Goal: Entertainment & Leisure: Consume media (video, audio)

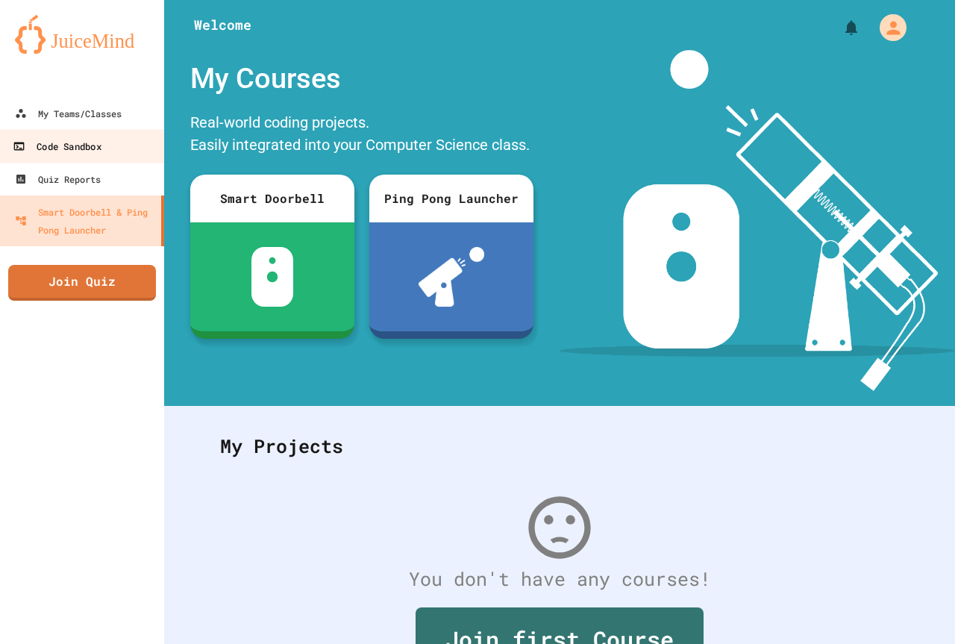
click at [117, 140] on link "Code Sandbox" at bounding box center [82, 146] width 169 height 34
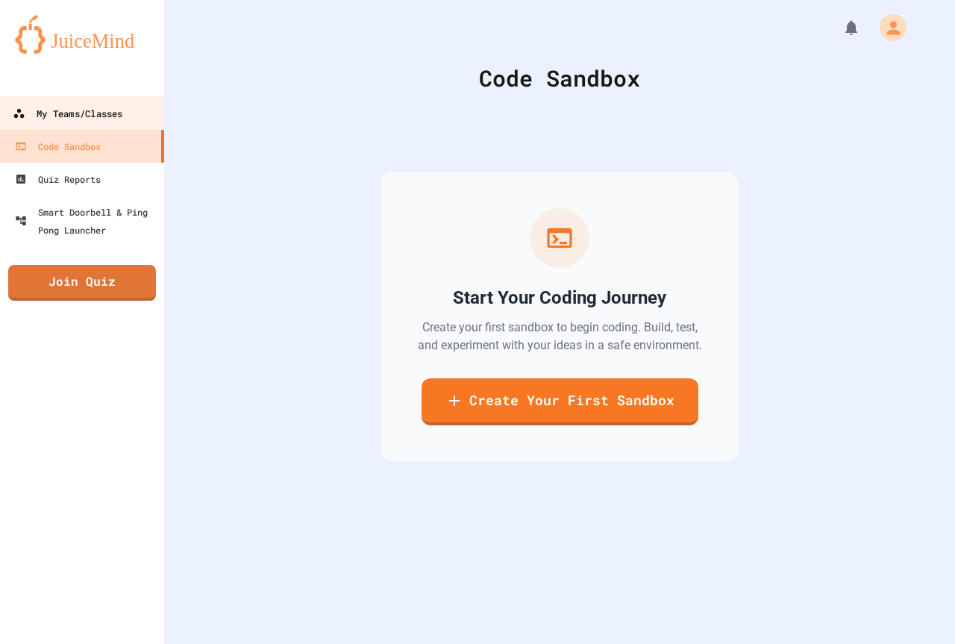
click at [112, 112] on div "My Teams/Classes" at bounding box center [68, 113] width 110 height 19
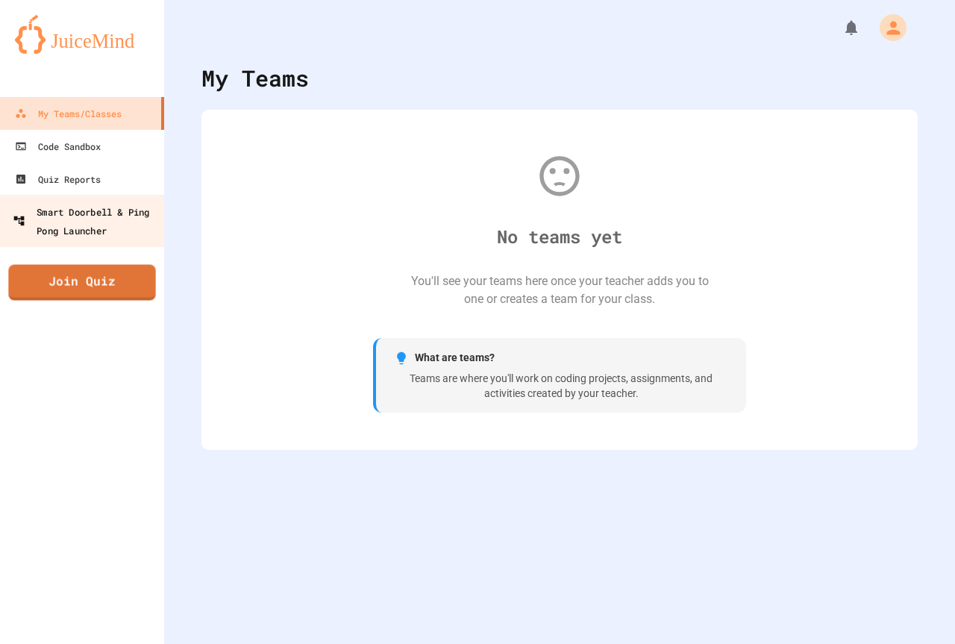
click at [143, 237] on div "Smart Doorbell & Ping Pong Launcher" at bounding box center [87, 220] width 148 height 37
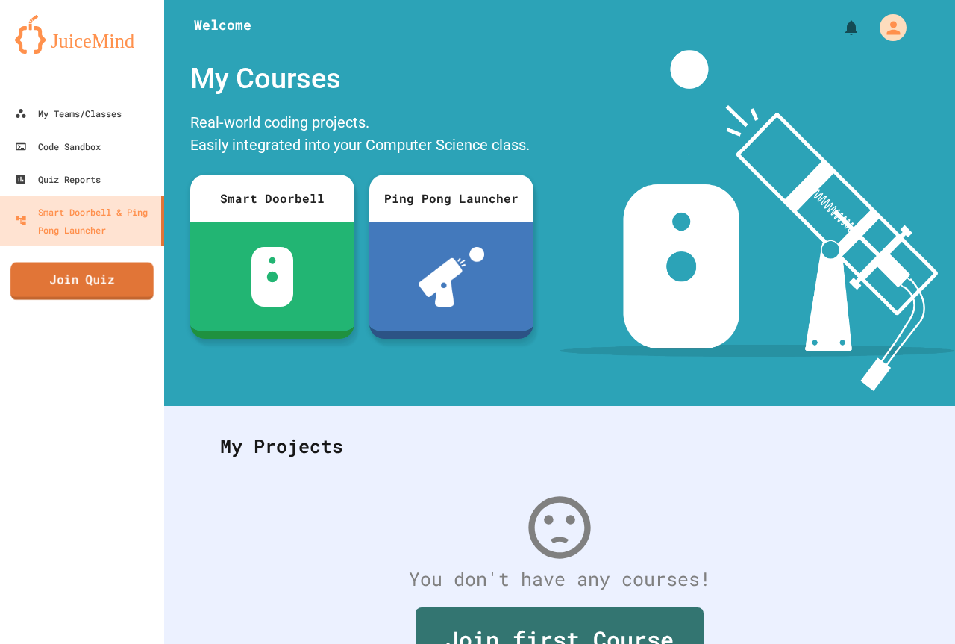
click at [57, 279] on link "Join Quiz" at bounding box center [81, 281] width 143 height 37
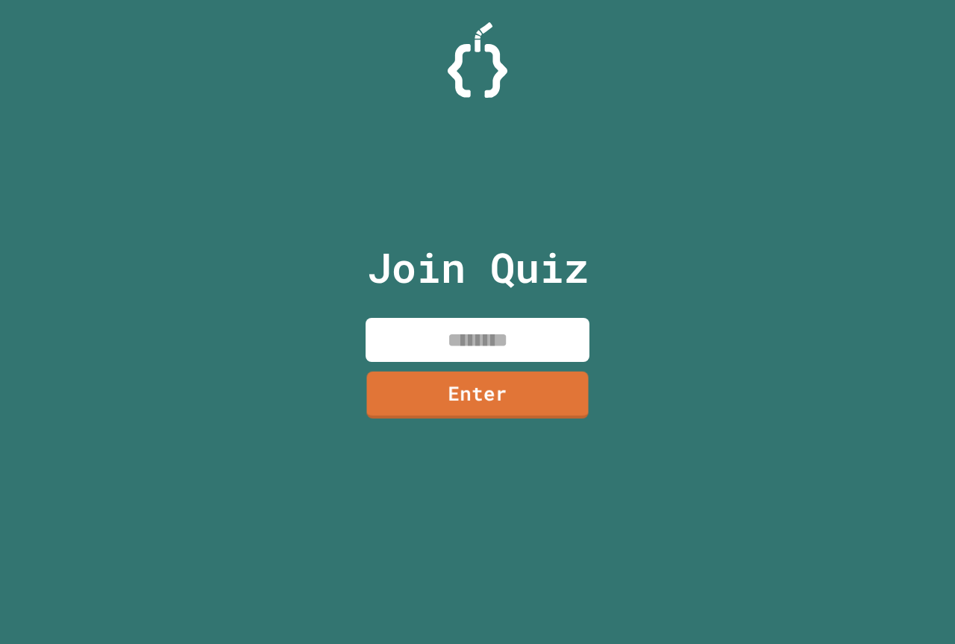
drag, startPoint x: 459, startPoint y: 351, endPoint x: 451, endPoint y: 345, distance: 9.6
click at [459, 349] on input at bounding box center [478, 340] width 224 height 44
type input "********"
click at [497, 372] on link "Enter" at bounding box center [477, 394] width 225 height 48
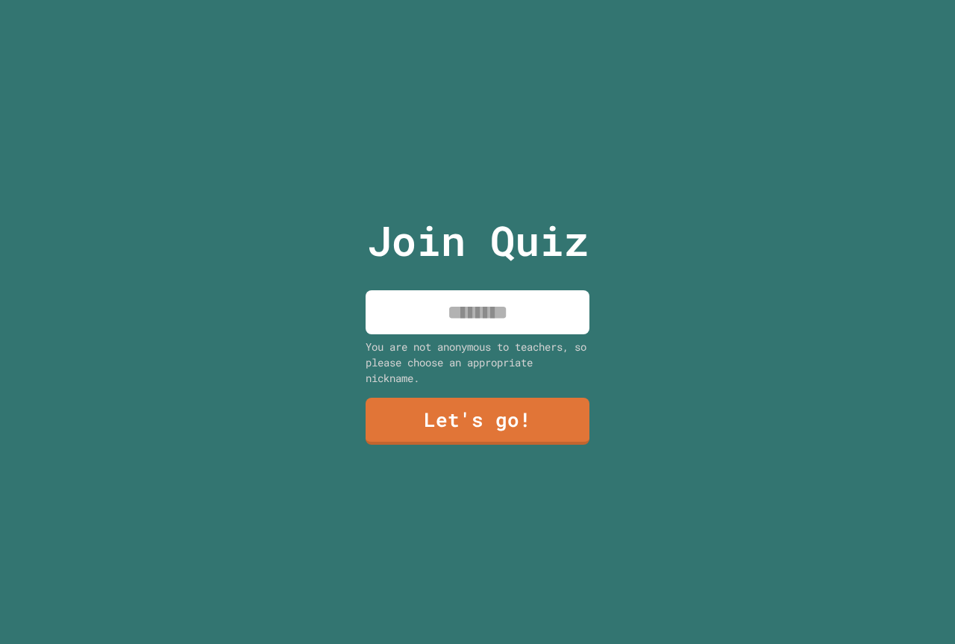
click at [491, 298] on input at bounding box center [478, 312] width 224 height 44
type input "********"
click at [493, 406] on link "Let's go!" at bounding box center [478, 419] width 228 height 49
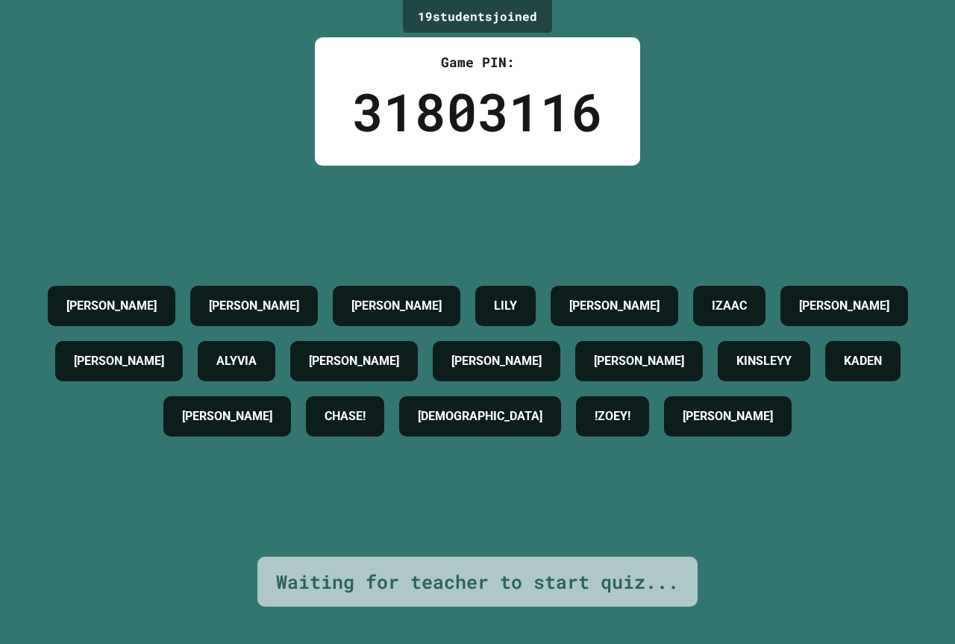
drag, startPoint x: 865, startPoint y: 257, endPoint x: 848, endPoint y: 266, distance: 19.4
drag, startPoint x: 848, startPoint y: 266, endPoint x: 842, endPoint y: 225, distance: 40.6
click at [766, 286] on div "IZAAC" at bounding box center [729, 306] width 72 height 40
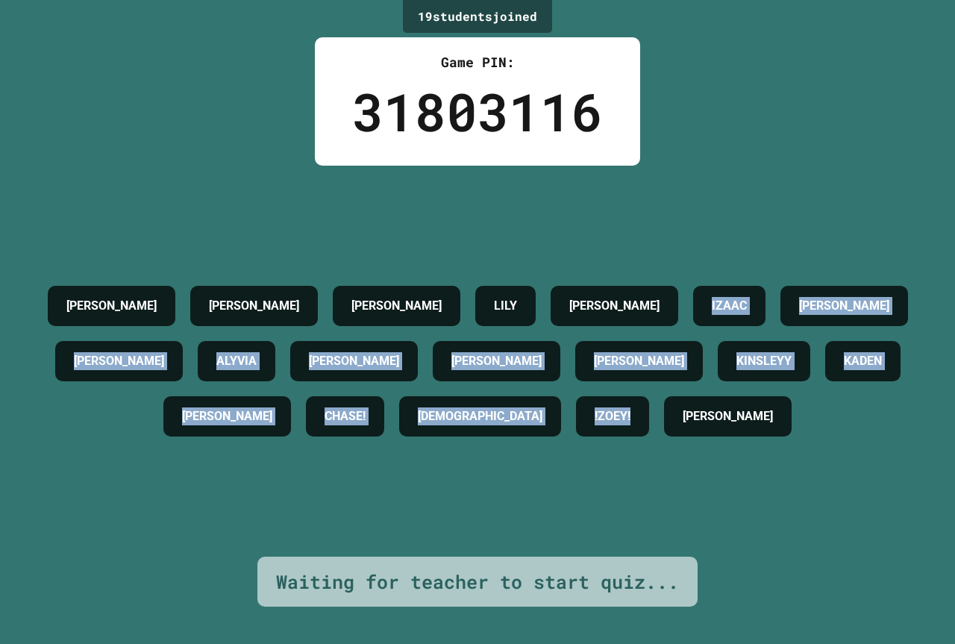
drag, startPoint x: 788, startPoint y: 251, endPoint x: 876, endPoint y: 394, distance: 167.5
click at [876, 394] on div "AIDEN PRICE LIAM COLE LILY KLOE BROWN IZAAC BILLY JACOB ALYVIA ALICE JULIAN K J…" at bounding box center [477, 361] width 880 height 166
click at [910, 149] on div "19 student s joined Game PIN: 31803116 AIDEN PRICE LIAM COLE LILY KLOE BROWN IZ…" at bounding box center [477, 322] width 955 height 644
click at [910, 150] on div "19 student s joined Game PIN: 31803116 AIDEN PRICE LIAM COLE LILY KLOE BROWN IZ…" at bounding box center [477, 322] width 955 height 644
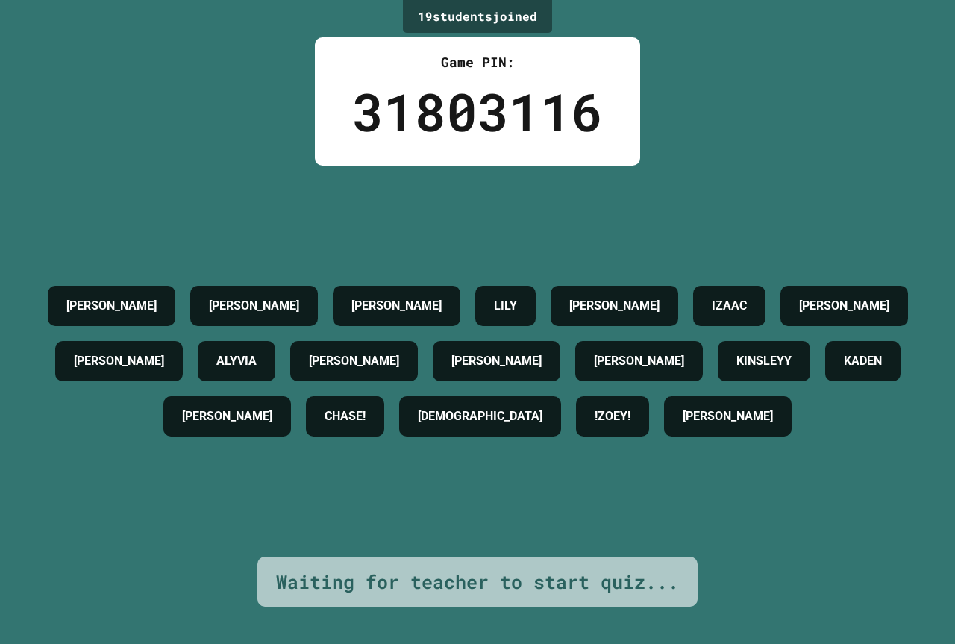
drag, startPoint x: 197, startPoint y: 291, endPoint x: 70, endPoint y: 89, distance: 238.7
click at [43, 131] on div "19 student s joined Game PIN: 31803116 AIDEN PRICE LIAM COLE LILY KLOE BROWN IZ…" at bounding box center [477, 322] width 955 height 644
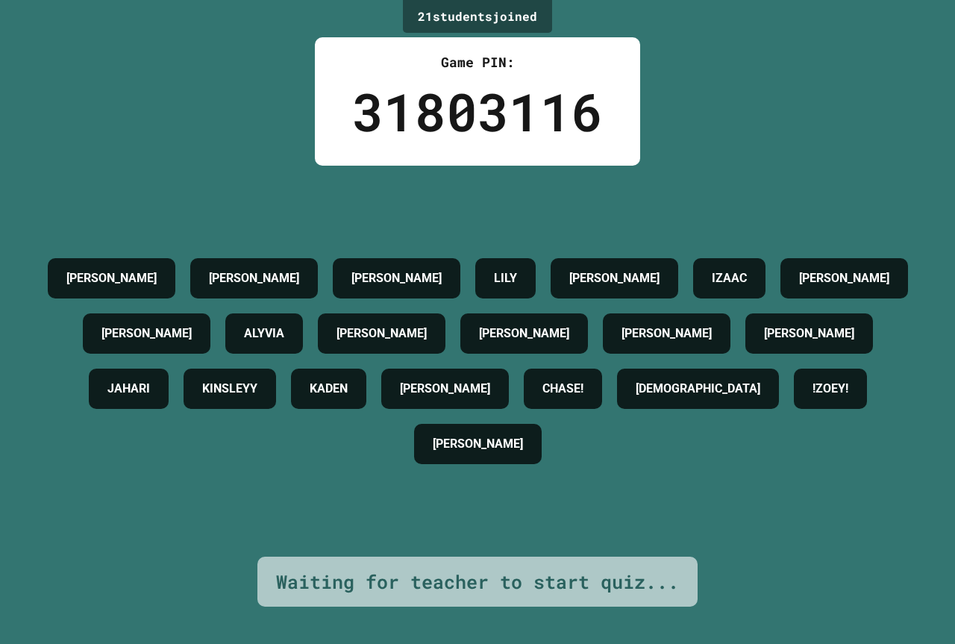
click at [224, 6] on div "21 student s joined Game PIN: 31803116 AIDEN PRICE LIAM COLE LILY KLOE BROWN IZ…" at bounding box center [477, 322] width 955 height 644
drag, startPoint x: 368, startPoint y: 13, endPoint x: 669, endPoint y: 64, distance: 305.1
click at [669, 64] on div "21 student s joined Game PIN: 31803116 AIDEN PRICE LIAM COLE LILY KLOE BROWN IZ…" at bounding box center [477, 322] width 955 height 644
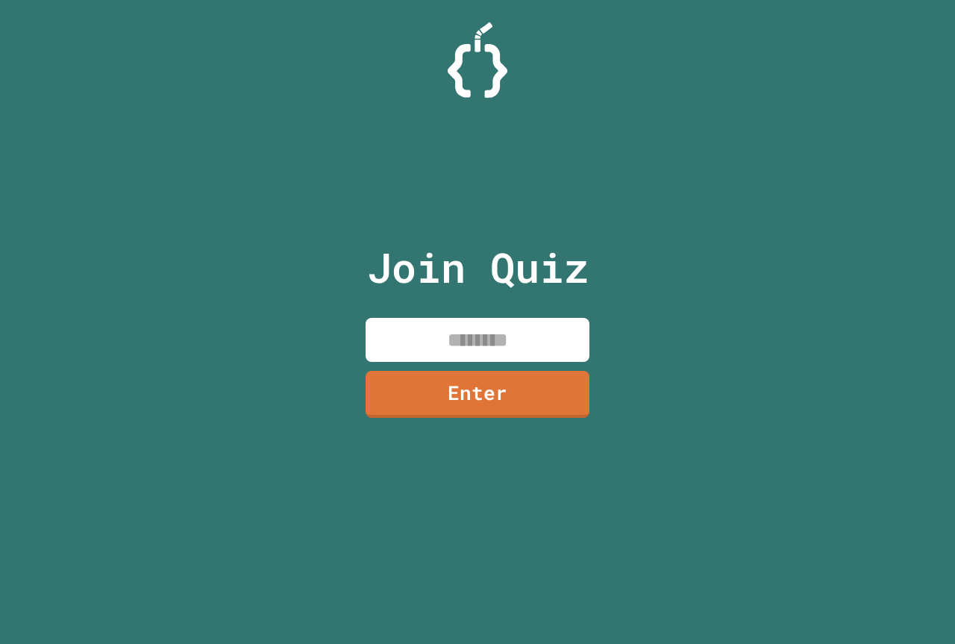
click at [516, 324] on input at bounding box center [478, 340] width 224 height 44
type input "********"
click at [518, 375] on link "Enter" at bounding box center [477, 392] width 223 height 49
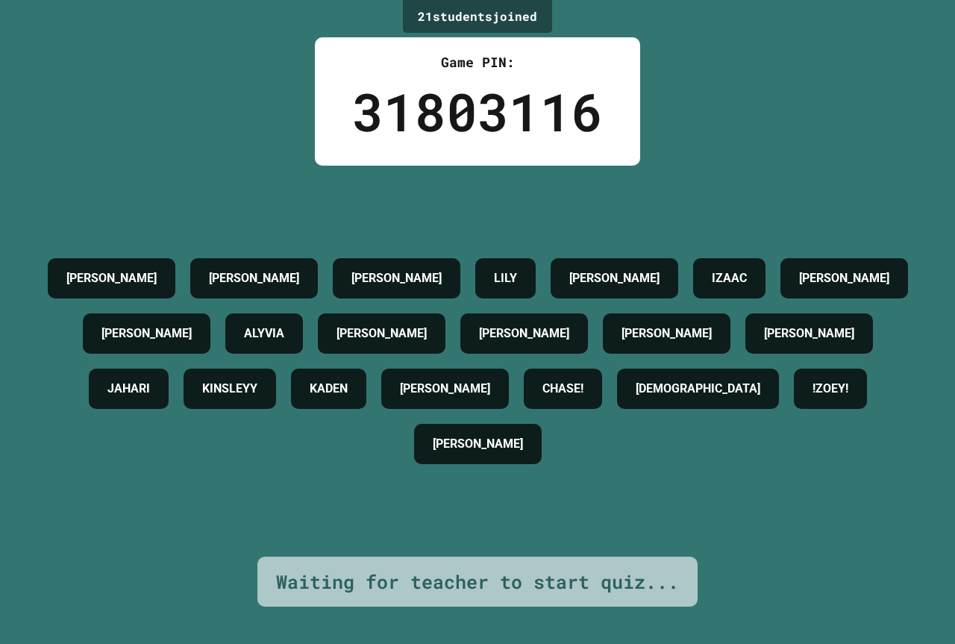
drag, startPoint x: 226, startPoint y: 295, endPoint x: 901, endPoint y: 340, distance: 676.0
click at [901, 340] on div "AIDEN PRICE LIAM COLE LILY KLOE BROWN IZAAC BILLY JACOB ALYVIA ALICE JULIAN K J…" at bounding box center [477, 361] width 880 height 221
drag, startPoint x: 801, startPoint y: 548, endPoint x: 795, endPoint y: 536, distance: 14.4
click at [795, 537] on div "21 student s joined Game PIN: 31803116 AIDEN PRICE LIAM COLE LILY KLOE BROWN IZ…" at bounding box center [477, 322] width 955 height 644
drag, startPoint x: 463, startPoint y: 342, endPoint x: 352, endPoint y: 351, distance: 111.5
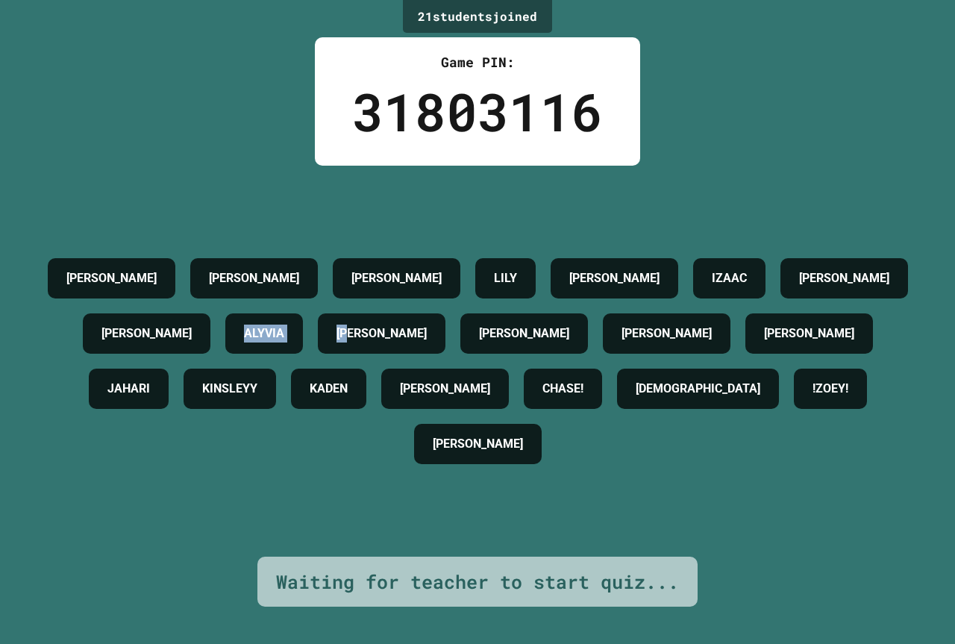
click at [352, 351] on div "AIDEN PRICE LIAM COLE LILY KLOE BROWN IZAAC BILLY JACOB ALYVIA ALICE JULIAN K J…" at bounding box center [477, 361] width 880 height 221
click at [880, 547] on div "21 student s joined Game PIN: 31803116 AIDEN PRICE LIAM COLE LILY KLOE BROWN IZ…" at bounding box center [477, 322] width 955 height 644
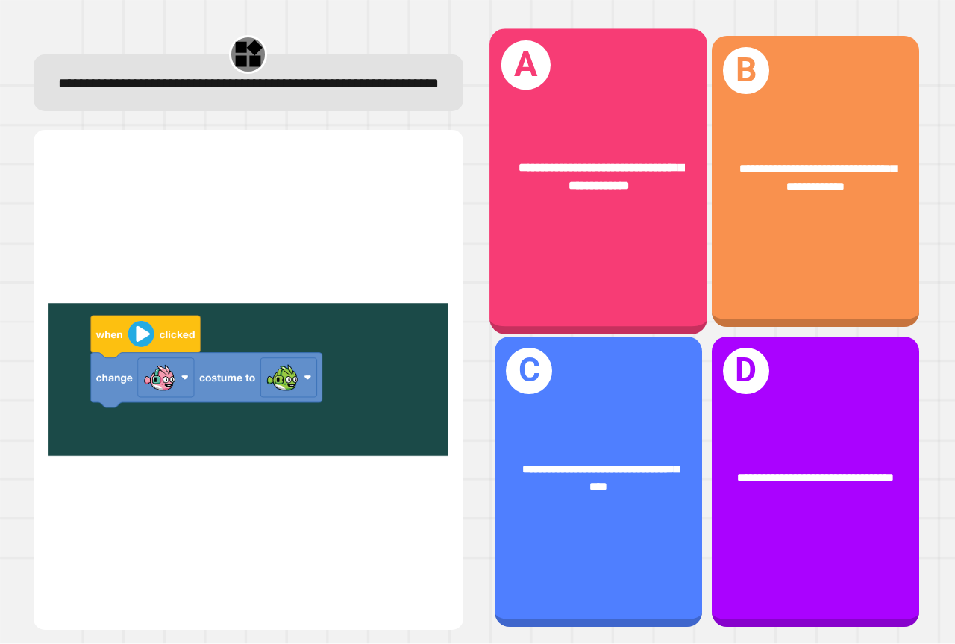
click at [595, 197] on div "**********" at bounding box center [598, 178] width 218 height 84
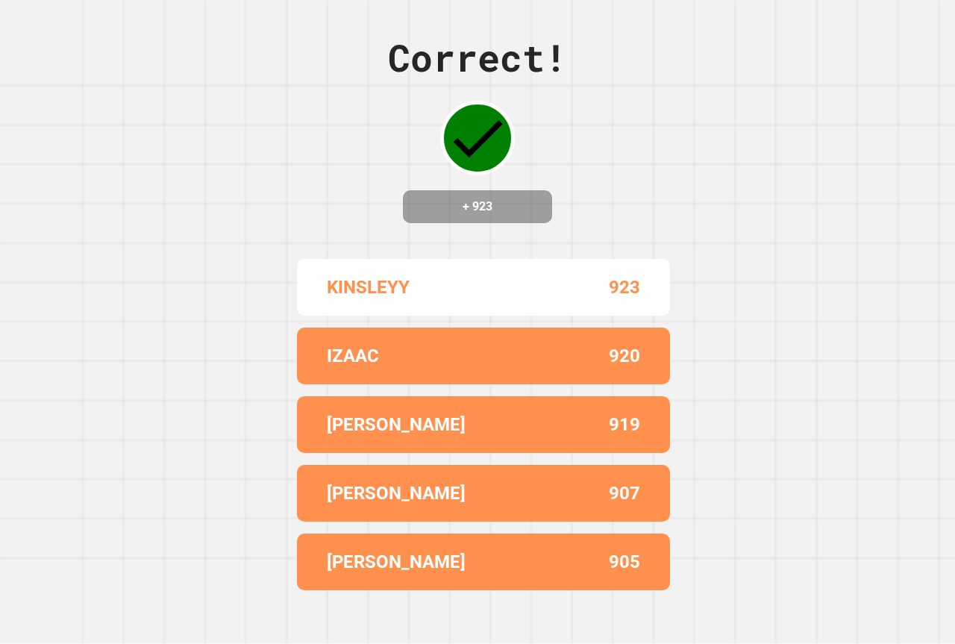
drag, startPoint x: 524, startPoint y: 165, endPoint x: 458, endPoint y: 145, distance: 68.7
click at [458, 145] on div "Correct! + 923" at bounding box center [477, 126] width 179 height 193
drag, startPoint x: 451, startPoint y: 143, endPoint x: 502, endPoint y: 136, distance: 51.9
click at [502, 136] on div at bounding box center [477, 138] width 75 height 75
drag, startPoint x: 450, startPoint y: 212, endPoint x: 518, endPoint y: 194, distance: 70.2
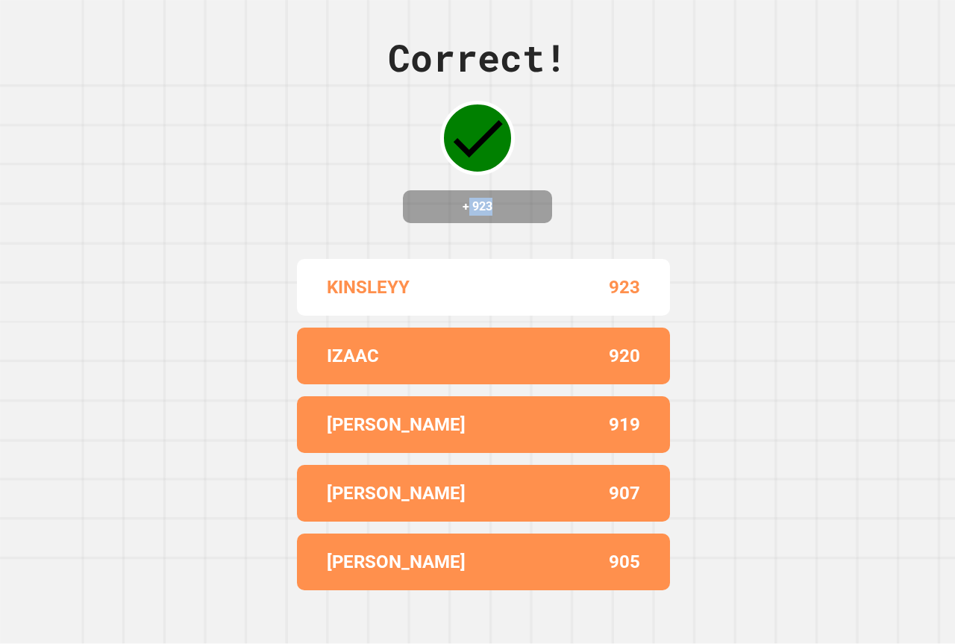
click at [516, 199] on h4 "+ 923" at bounding box center [477, 207] width 119 height 18
click at [411, 507] on div "[PERSON_NAME]" at bounding box center [405, 493] width 157 height 27
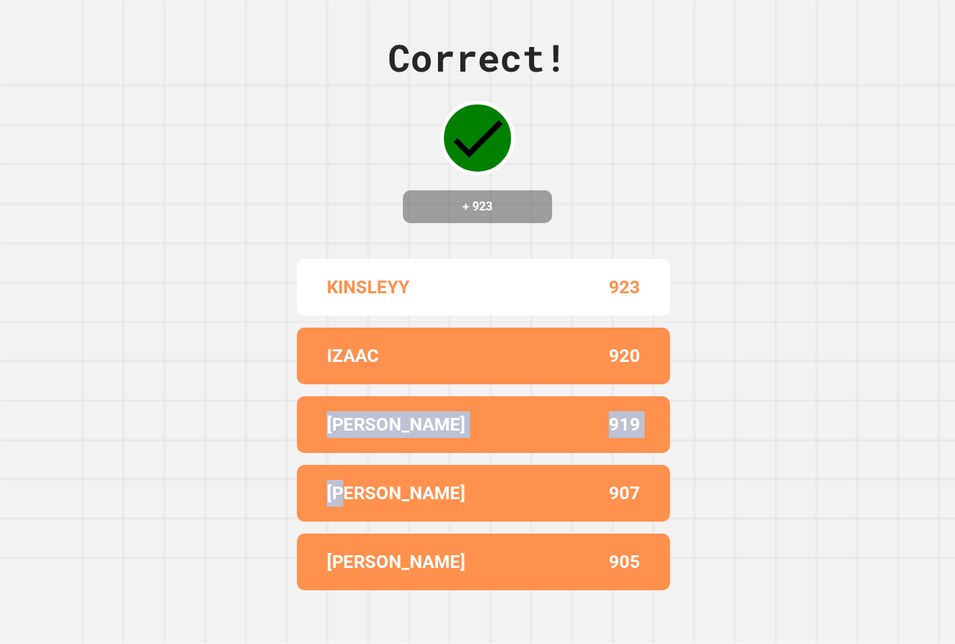
drag, startPoint x: 249, startPoint y: 472, endPoint x: 345, endPoint y: 490, distance: 98.0
click at [345, 490] on div "Correct! + 923 KINSLEYY 923 IZAAC 920 LIAM 919 JULIAN K 907 DAWSON 905" at bounding box center [477, 322] width 955 height 644
click at [360, 499] on p "[PERSON_NAME]" at bounding box center [396, 493] width 139 height 27
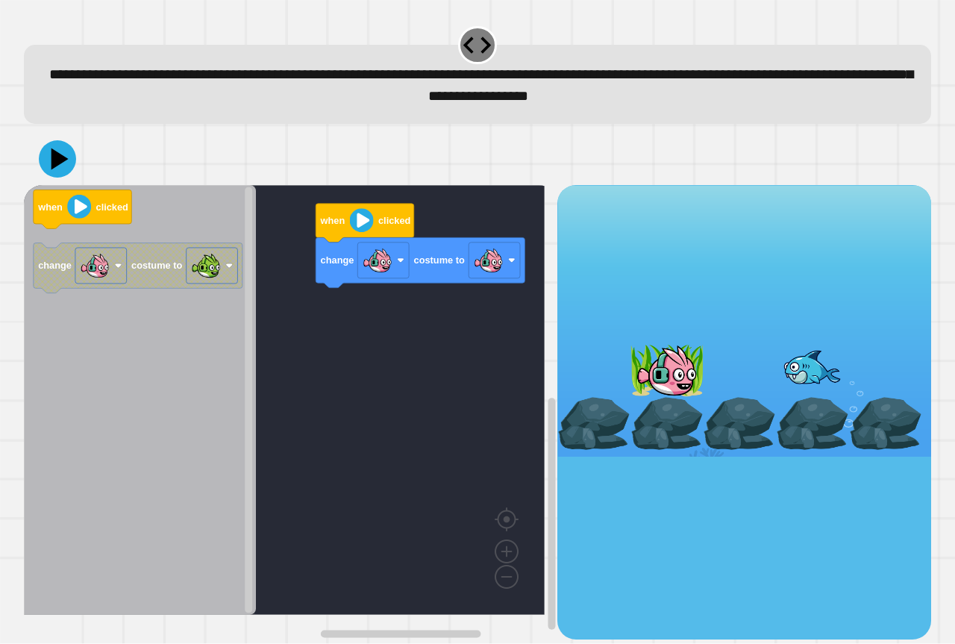
click at [440, 290] on rect "Blockly Workspace" at bounding box center [284, 400] width 521 height 430
click at [379, 272] on image "Blockly Workspace" at bounding box center [378, 260] width 30 height 30
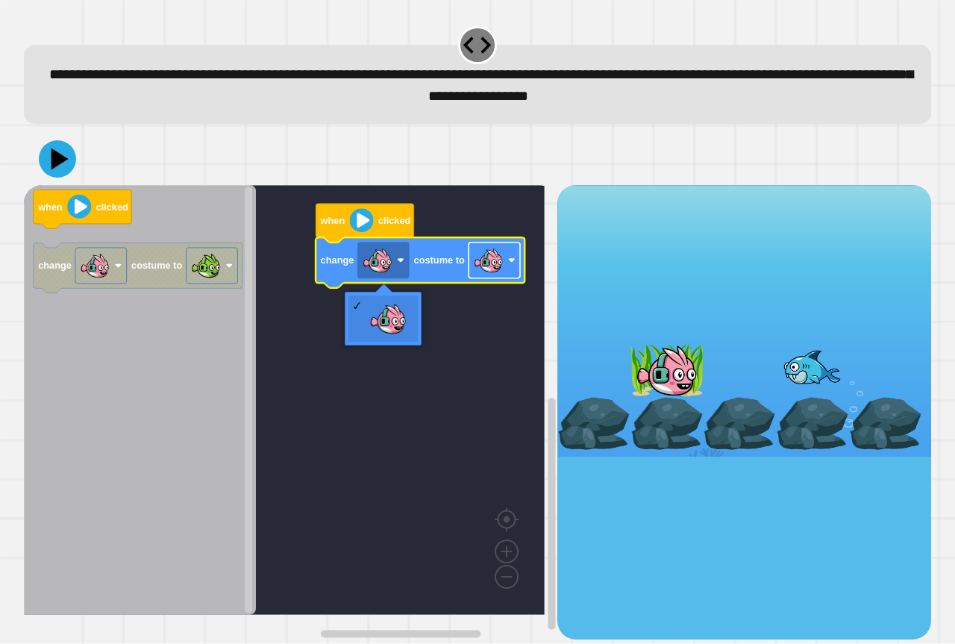
click at [492, 270] on image "Blockly Workspace" at bounding box center [489, 260] width 30 height 30
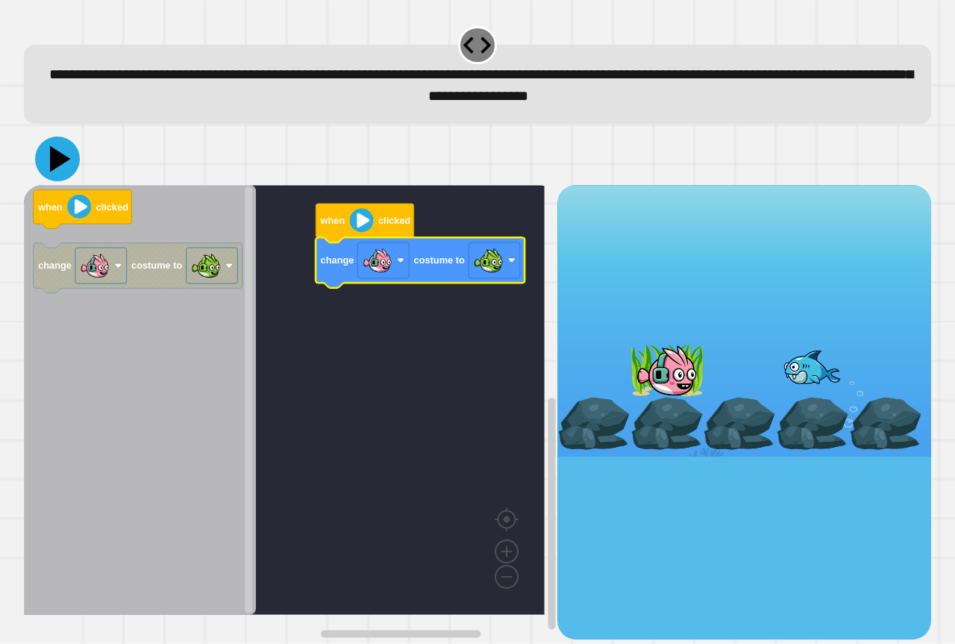
click at [63, 165] on icon at bounding box center [57, 159] width 45 height 45
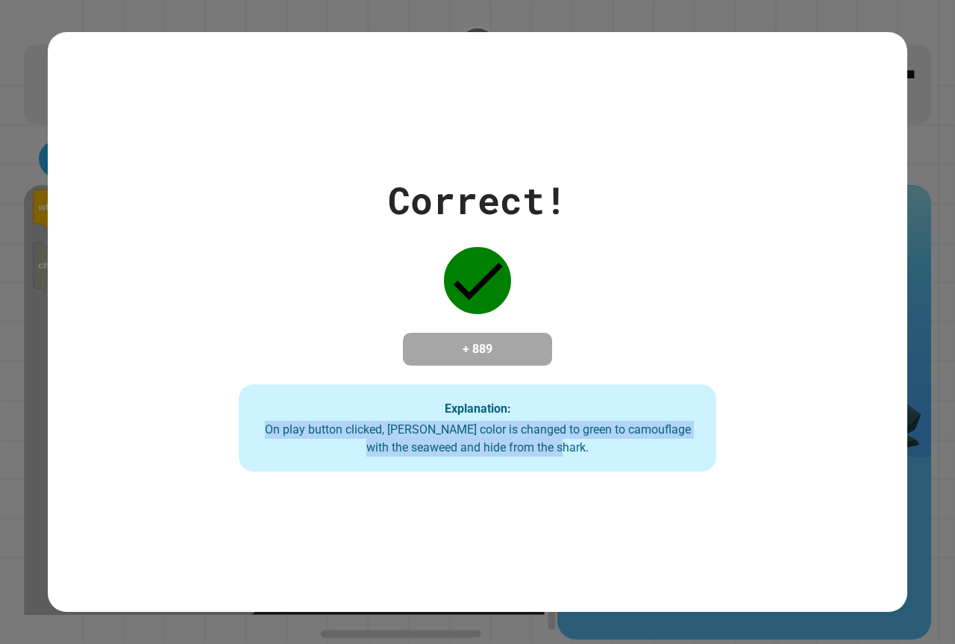
drag, startPoint x: 607, startPoint y: 450, endPoint x: 689, endPoint y: 407, distance: 92.8
click at [689, 407] on div "Explanation: On play button clicked, Finley's color is changed to green to camo…" at bounding box center [477, 428] width 477 height 88
click at [806, 393] on div "Correct! + 889 Explanation: On play button clicked, Finley's color is changed t…" at bounding box center [478, 322] width 860 height 300
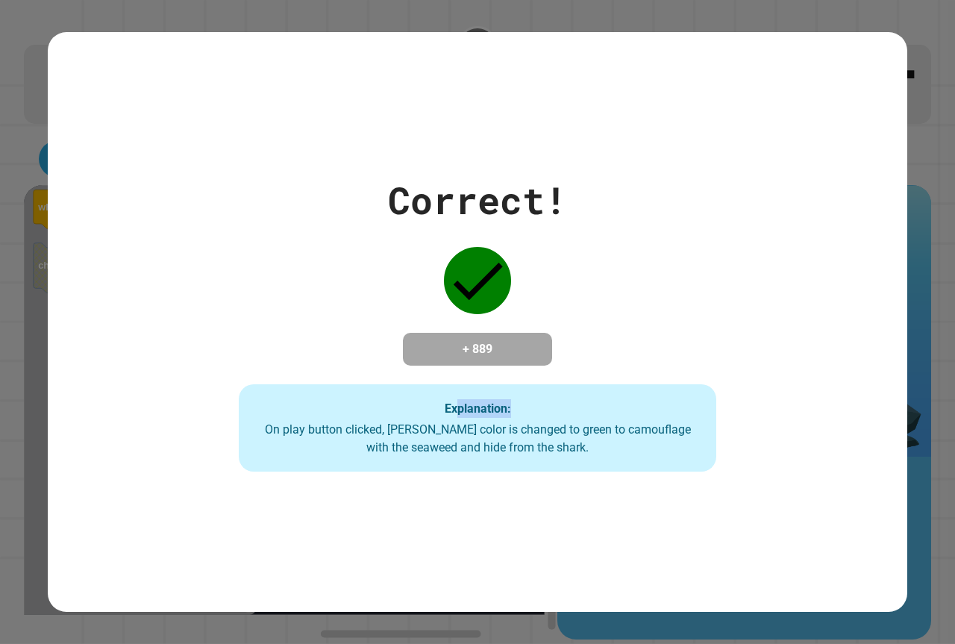
drag, startPoint x: 449, startPoint y: 419, endPoint x: 561, endPoint y: 386, distance: 116.9
click at [560, 403] on div "Explanation: On play button clicked, Finley's color is changed to green to camo…" at bounding box center [477, 428] width 477 height 88
click at [572, 352] on div "Correct! + 889 Explanation: On play button clicked, Finley's color is changed t…" at bounding box center [477, 322] width 681 height 300
drag, startPoint x: 410, startPoint y: 435, endPoint x: 558, endPoint y: 428, distance: 147.9
click at [558, 428] on div "On play button clicked, Finley's color is changed to green to camouflage with t…" at bounding box center [477, 439] width 447 height 36
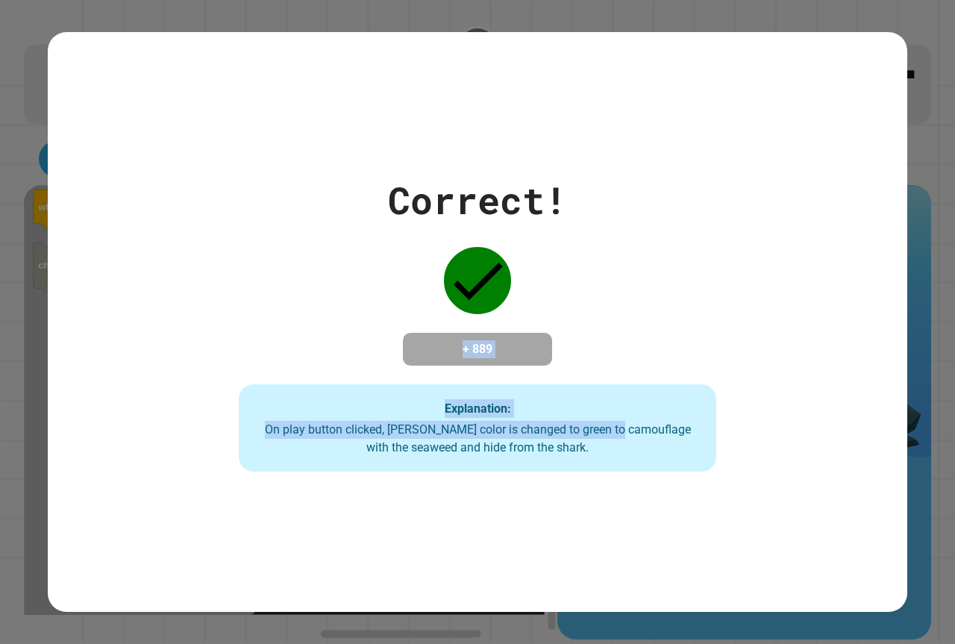
drag, startPoint x: 369, startPoint y: 353, endPoint x: 615, endPoint y: 425, distance: 256.7
click at [615, 425] on div "Correct! + 889 Explanation: On play button clicked, Finley's color is changed t…" at bounding box center [477, 322] width 681 height 300
click at [395, 387] on div "Explanation: On play button clicked, Finley's color is changed to green to camo…" at bounding box center [477, 428] width 477 height 88
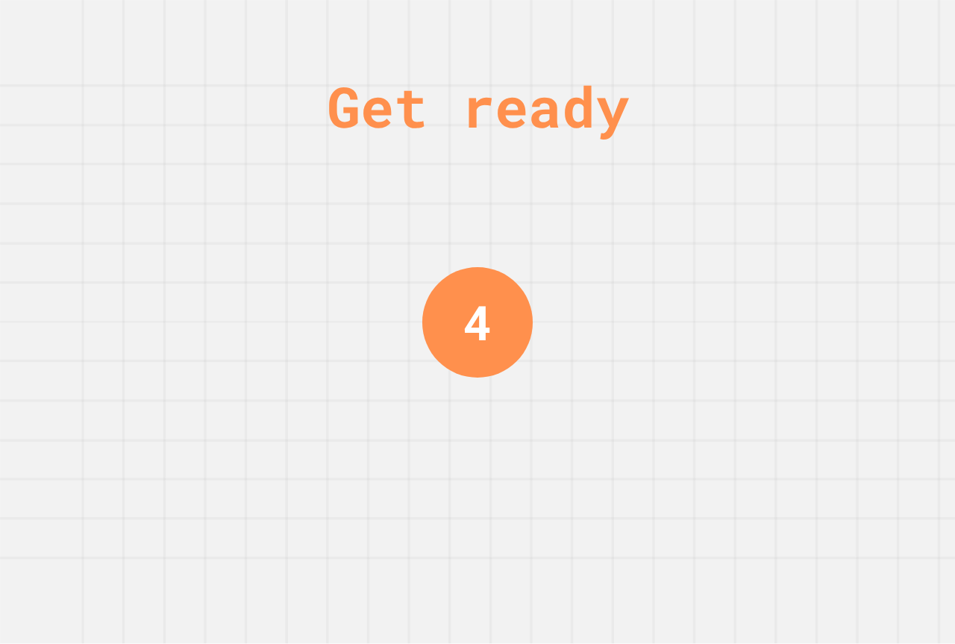
click at [439, 418] on div "Get ready 4" at bounding box center [478, 322] width 112 height 644
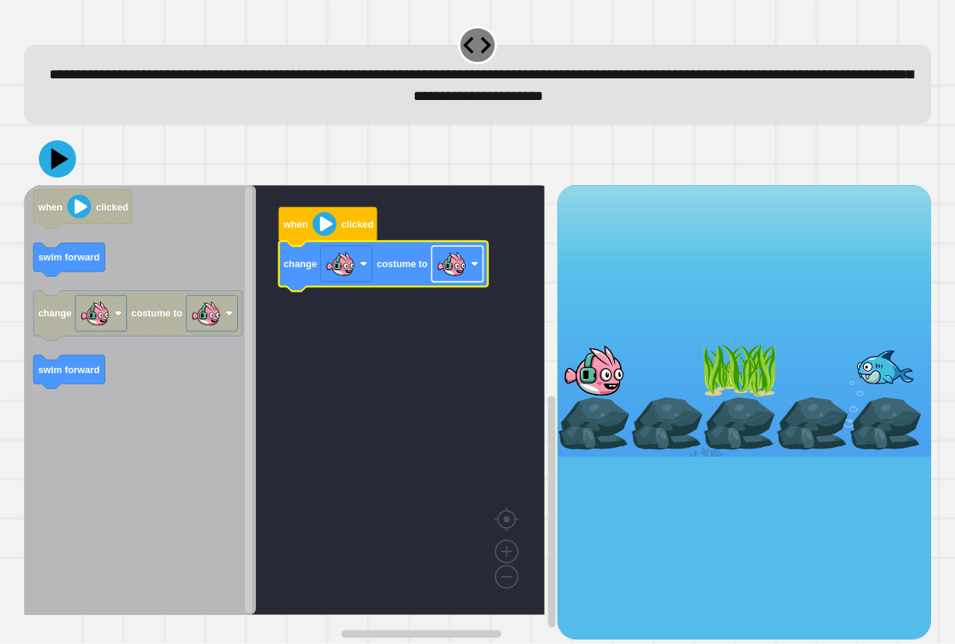
click at [442, 269] on image "Blockly Workspace" at bounding box center [452, 264] width 30 height 30
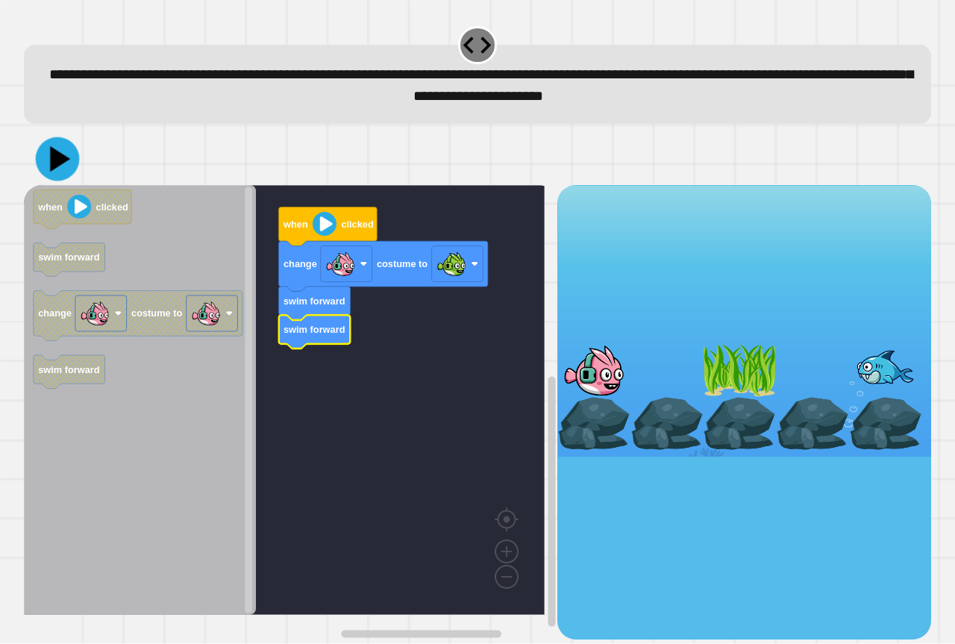
click at [63, 163] on icon at bounding box center [60, 158] width 20 height 25
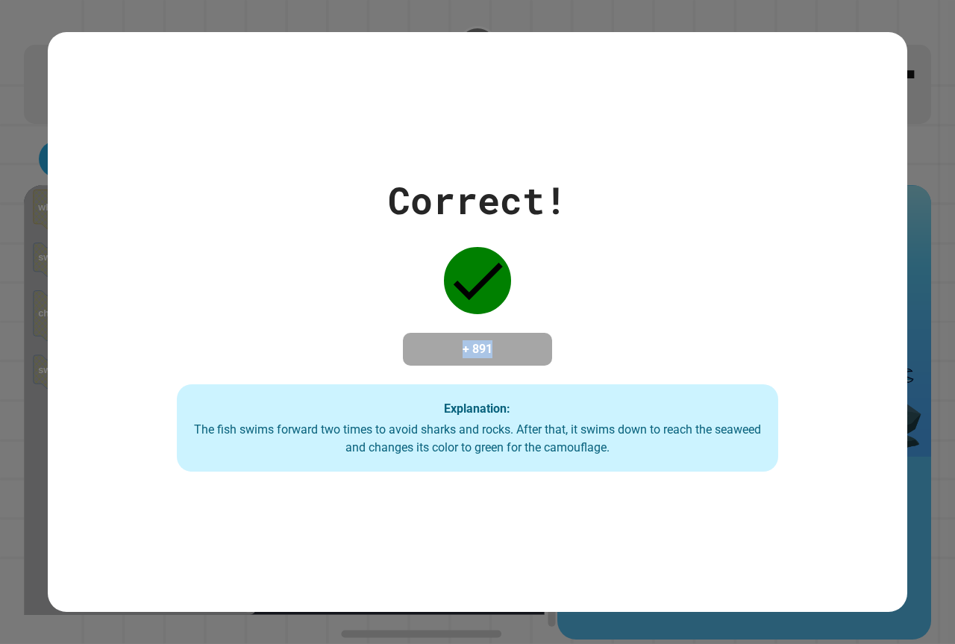
drag, startPoint x: 437, startPoint y: 355, endPoint x: 532, endPoint y: 349, distance: 95.0
click at [525, 352] on h4 "+ 891" at bounding box center [477, 349] width 119 height 18
click at [635, 263] on div "Correct! + 891 Explanation: The fish swims forward two times to avoid sharks an…" at bounding box center [478, 322] width 860 height 300
drag, startPoint x: 124, startPoint y: 387, endPoint x: 497, endPoint y: 381, distance: 373.1
click at [498, 381] on div "Correct! + 891 Explanation: The fish swims forward two times to avoid sharks an…" at bounding box center [478, 322] width 860 height 300
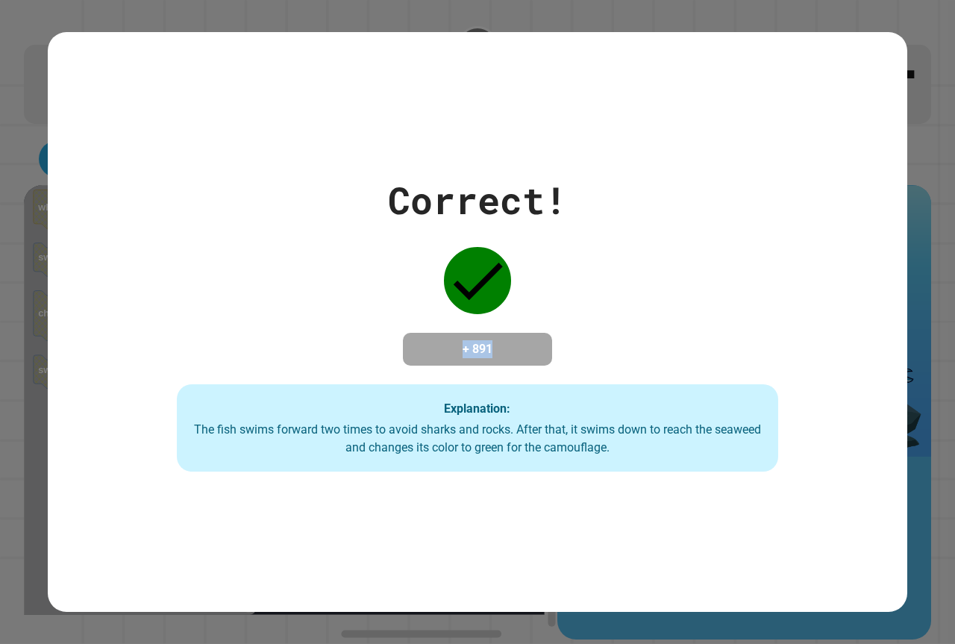
drag, startPoint x: 460, startPoint y: 337, endPoint x: 519, endPoint y: 342, distance: 59.9
click at [519, 342] on div "+ 891" at bounding box center [477, 349] width 149 height 33
click at [630, 324] on div "Correct! + 891 Explanation: The fish swims forward two times to avoid sharks an…" at bounding box center [478, 322] width 860 height 300
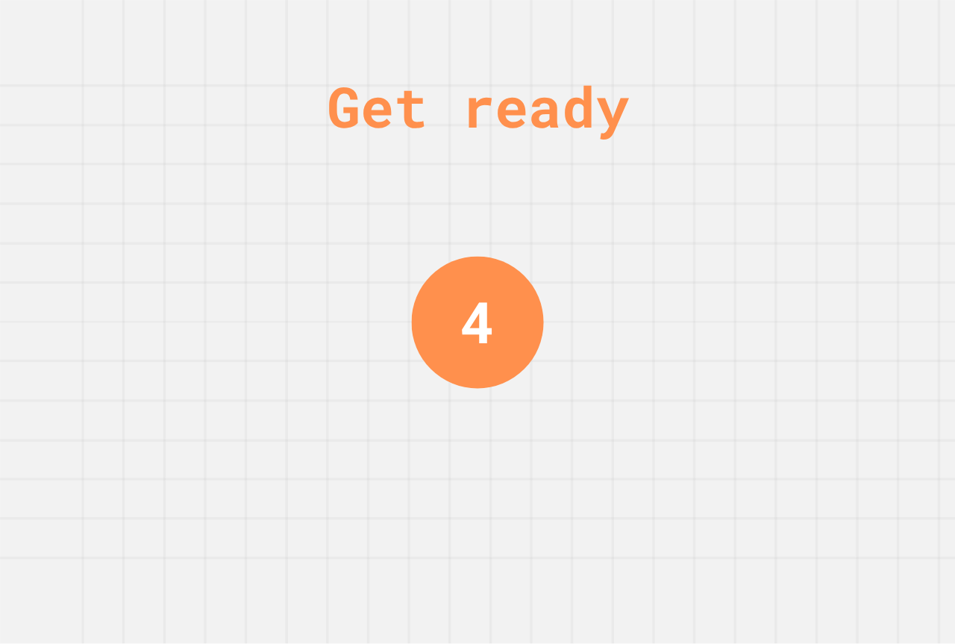
drag, startPoint x: 645, startPoint y: 370, endPoint x: 598, endPoint y: 353, distance: 49.3
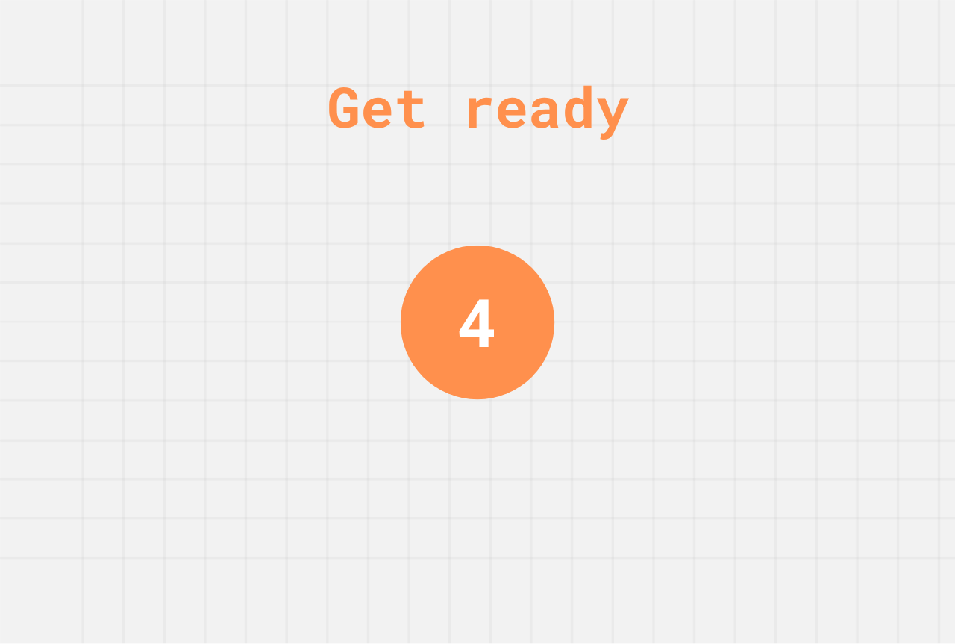
click at [598, 349] on div "Get ready 4" at bounding box center [477, 322] width 955 height 644
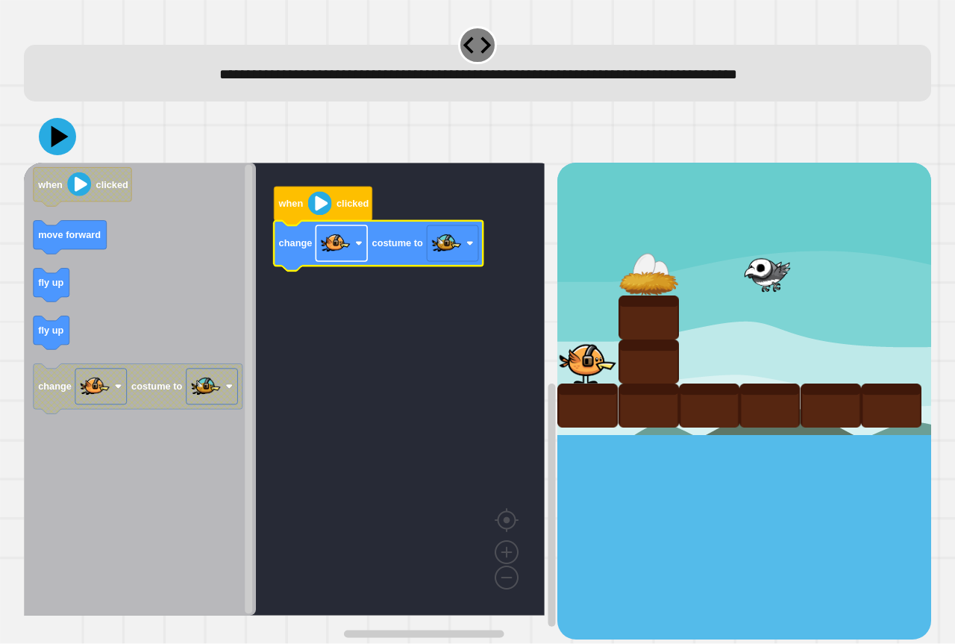
click at [357, 247] on image "Blockly Workspace" at bounding box center [358, 243] width 7 height 7
click at [442, 245] on image "Blockly Workspace" at bounding box center [447, 243] width 30 height 30
click at [501, 222] on rect "Blockly Workspace" at bounding box center [284, 389] width 521 height 453
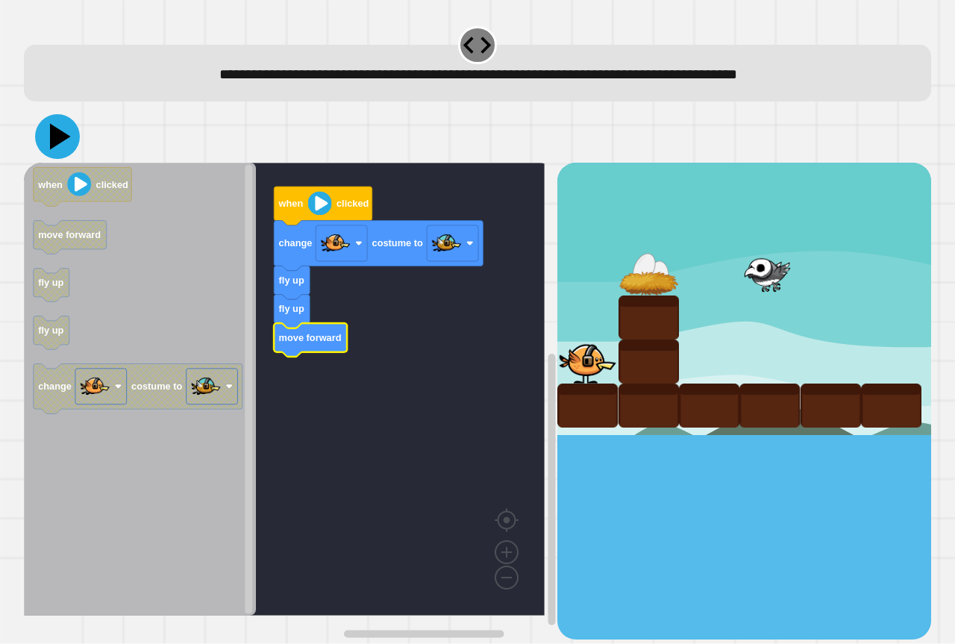
click at [64, 144] on icon at bounding box center [57, 136] width 45 height 45
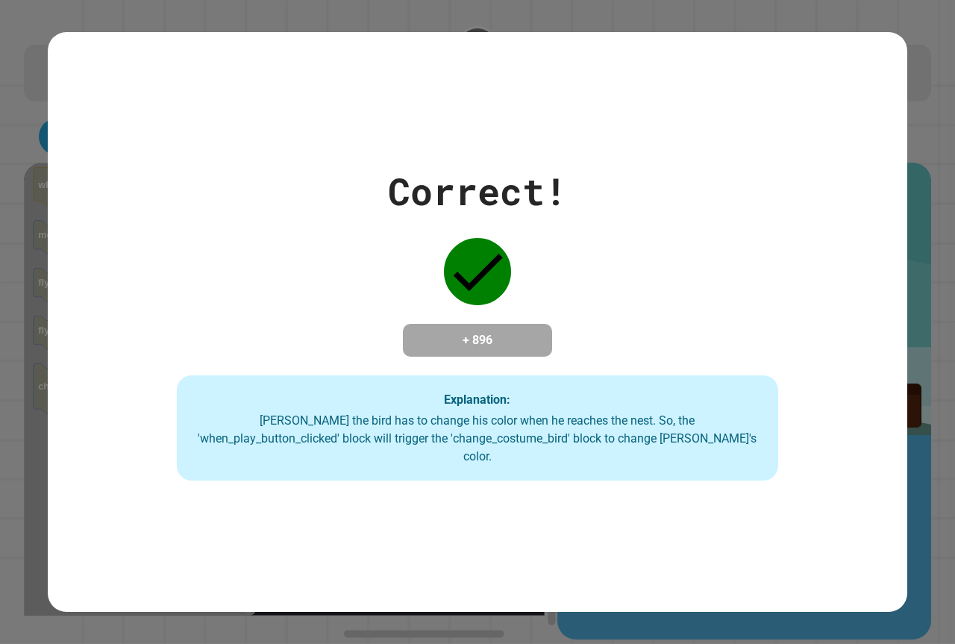
drag, startPoint x: 479, startPoint y: 232, endPoint x: 470, endPoint y: 362, distance: 130.1
click at [475, 357] on div "Correct! + 896 Explanation: Ollie the bird has to change his color when he reac…" at bounding box center [478, 322] width 860 height 318
drag, startPoint x: 473, startPoint y: 340, endPoint x: 485, endPoint y: 345, distance: 13.0
click at [485, 346] on h4 "+ 896" at bounding box center [477, 340] width 119 height 18
click at [485, 345] on h4 "+ 896" at bounding box center [477, 340] width 119 height 18
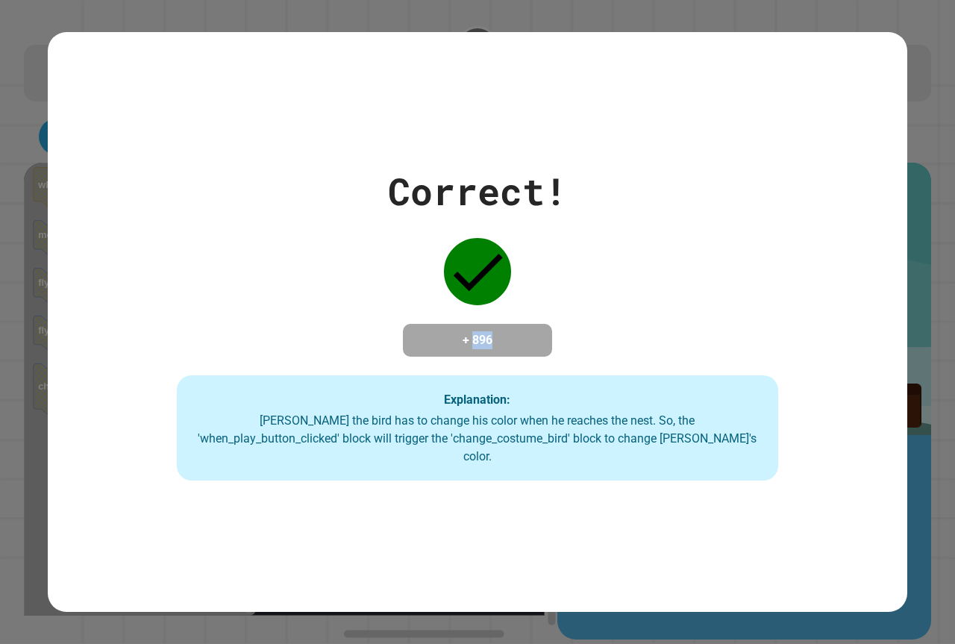
drag, startPoint x: 461, startPoint y: 343, endPoint x: 545, endPoint y: 350, distance: 83.8
click at [545, 350] on div "+ 896" at bounding box center [477, 340] width 149 height 33
click at [549, 345] on div "Correct! + 896 Explanation: Ollie the bird has to change his color when he reac…" at bounding box center [478, 322] width 860 height 318
click at [469, 342] on h4 "+ 896" at bounding box center [477, 340] width 119 height 18
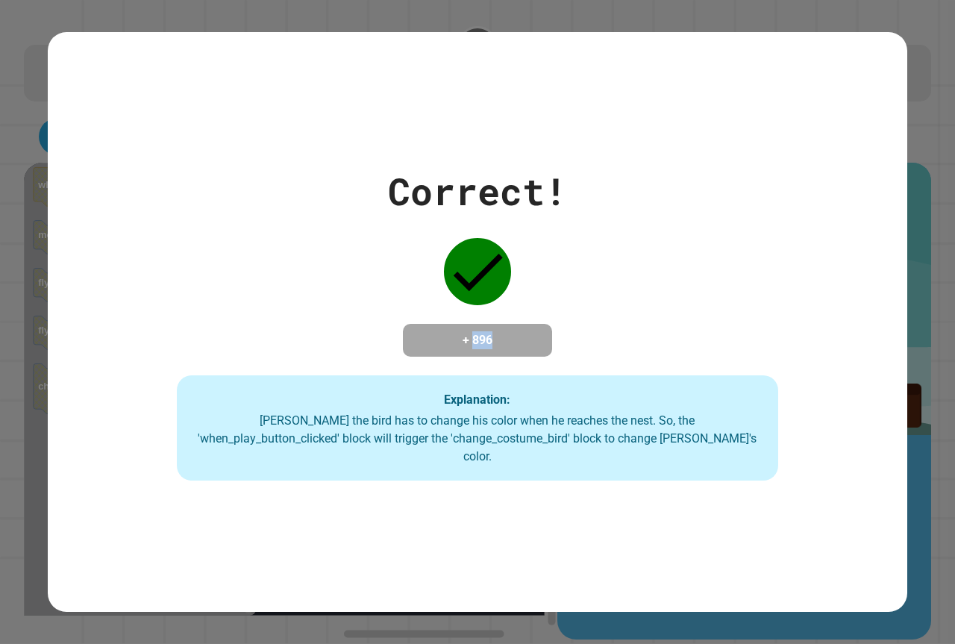
click at [545, 333] on div "+ 896" at bounding box center [477, 340] width 149 height 33
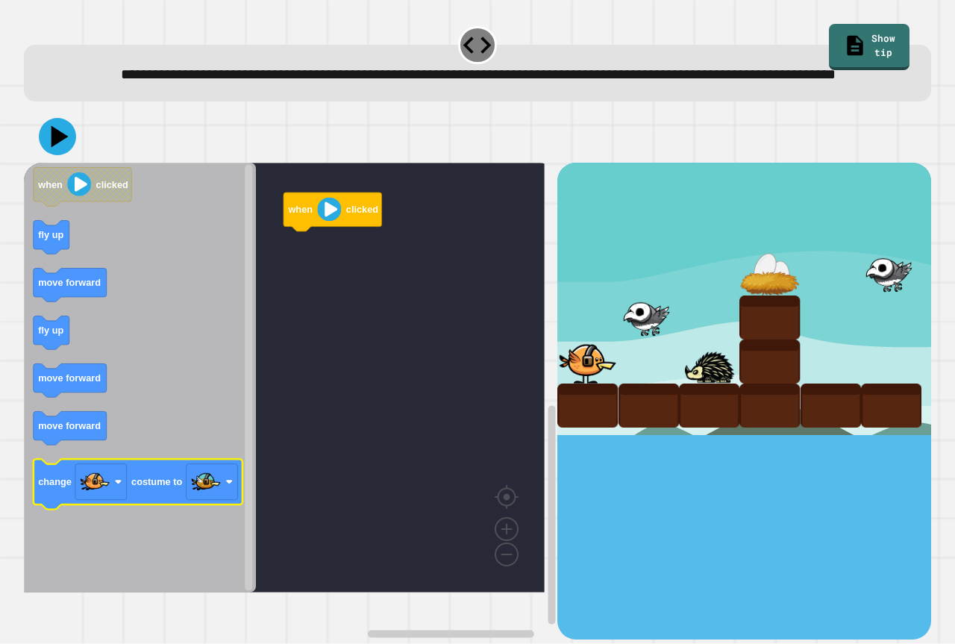
click at [207, 498] on icon "when clicked fly up move forward fly up move forward move forward change costum…" at bounding box center [140, 378] width 232 height 430
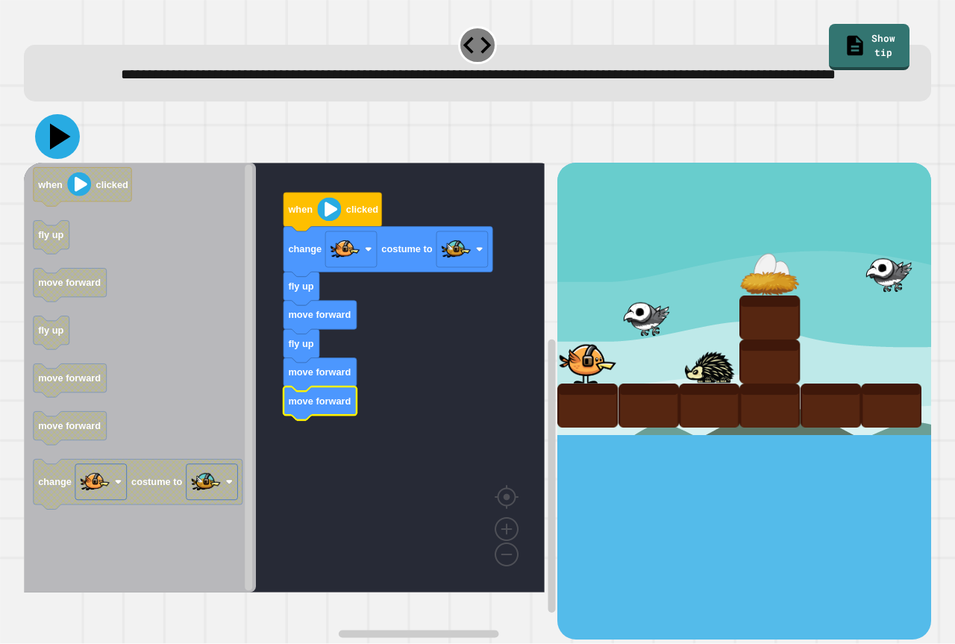
click at [55, 159] on icon at bounding box center [57, 136] width 45 height 45
click at [294, 349] on text "fly up" at bounding box center [300, 343] width 25 height 11
click at [51, 150] on icon at bounding box center [60, 137] width 21 height 26
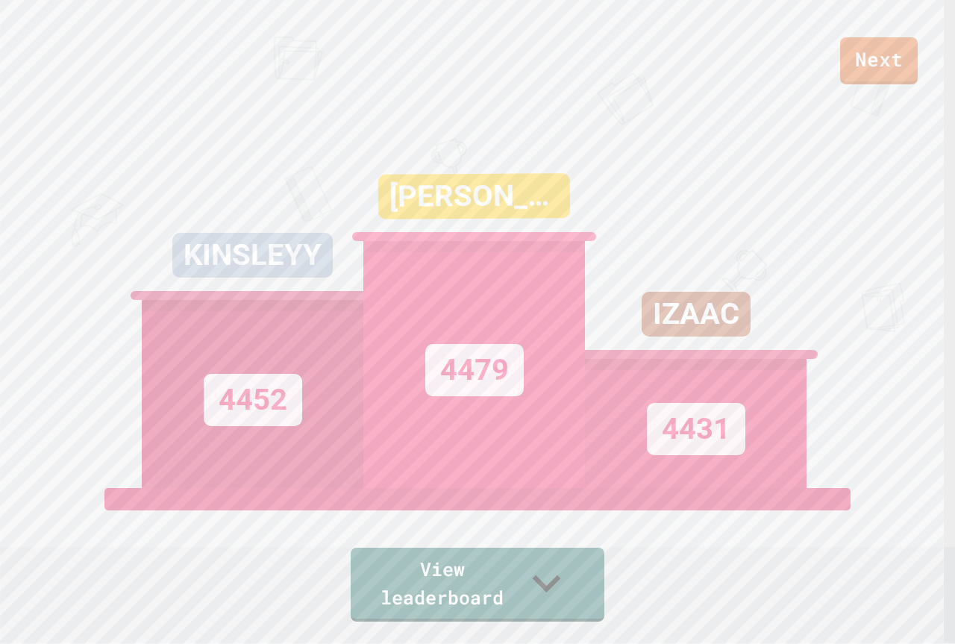
click at [910, 67] on link "Next" at bounding box center [879, 60] width 78 height 47
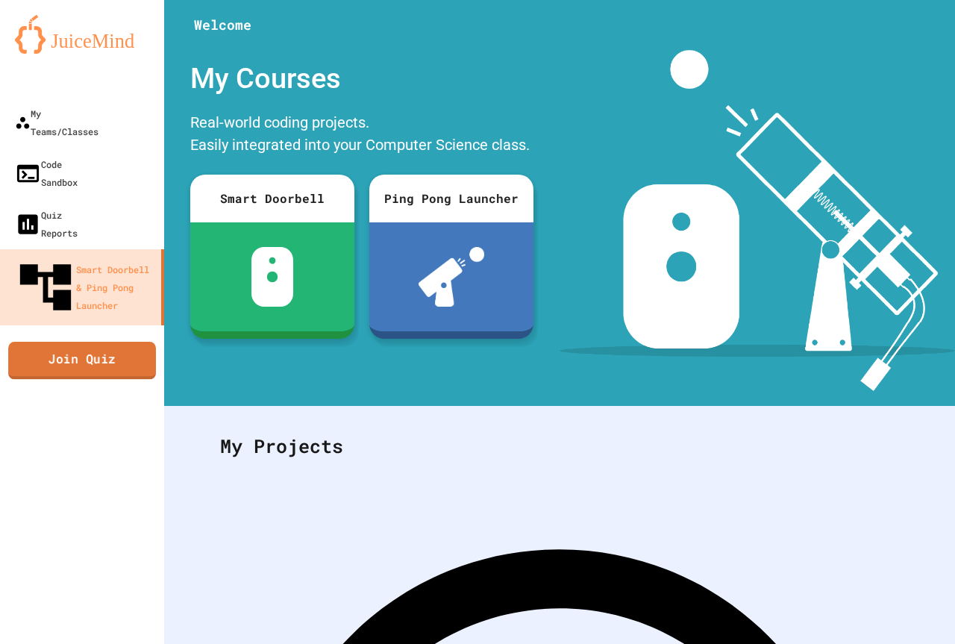
click at [124, 342] on link "Join Quiz" at bounding box center [82, 360] width 148 height 37
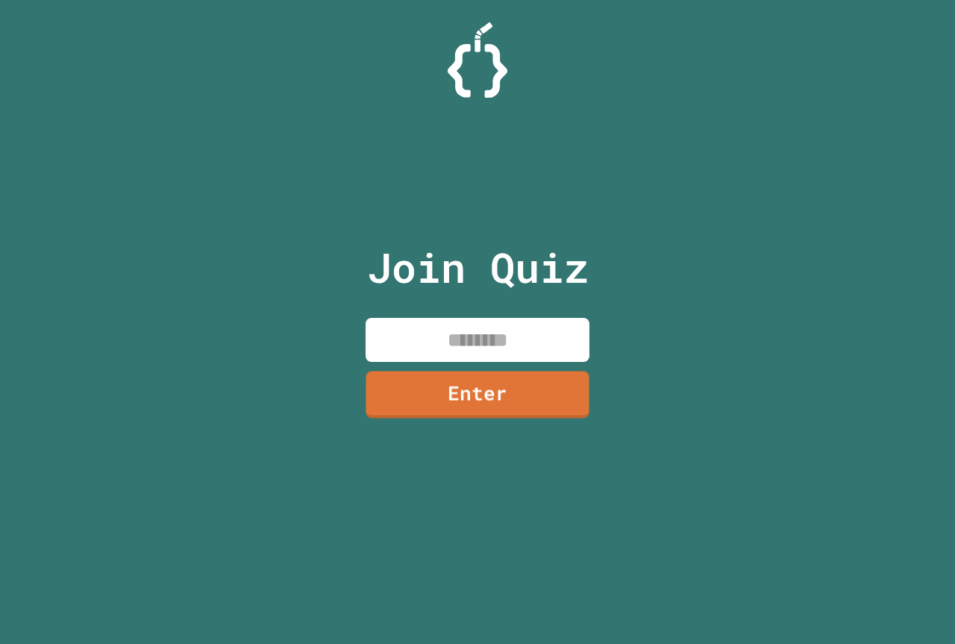
click at [523, 319] on input at bounding box center [478, 340] width 224 height 44
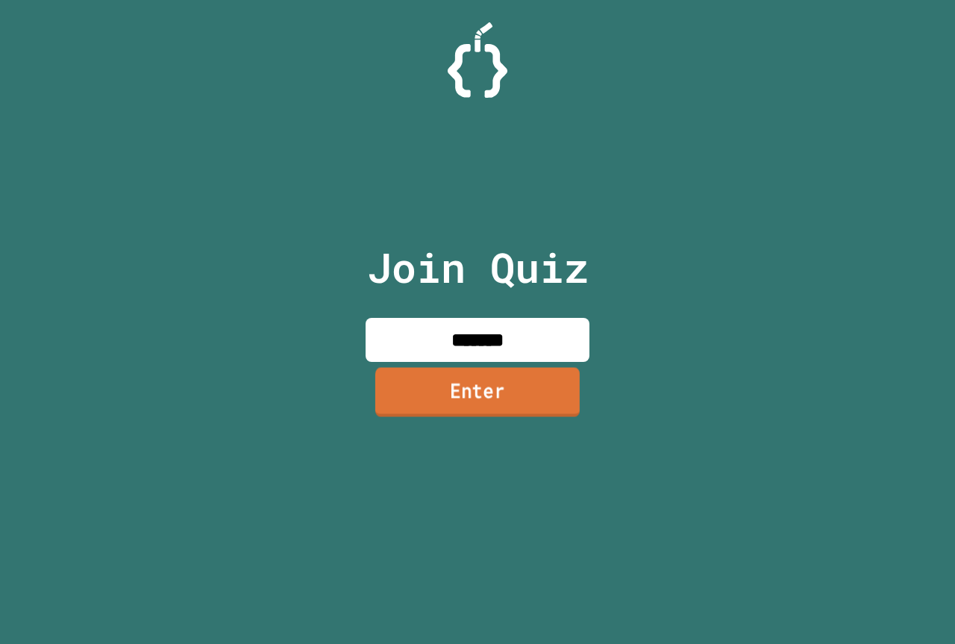
click at [572, 404] on link "Enter" at bounding box center [477, 391] width 204 height 49
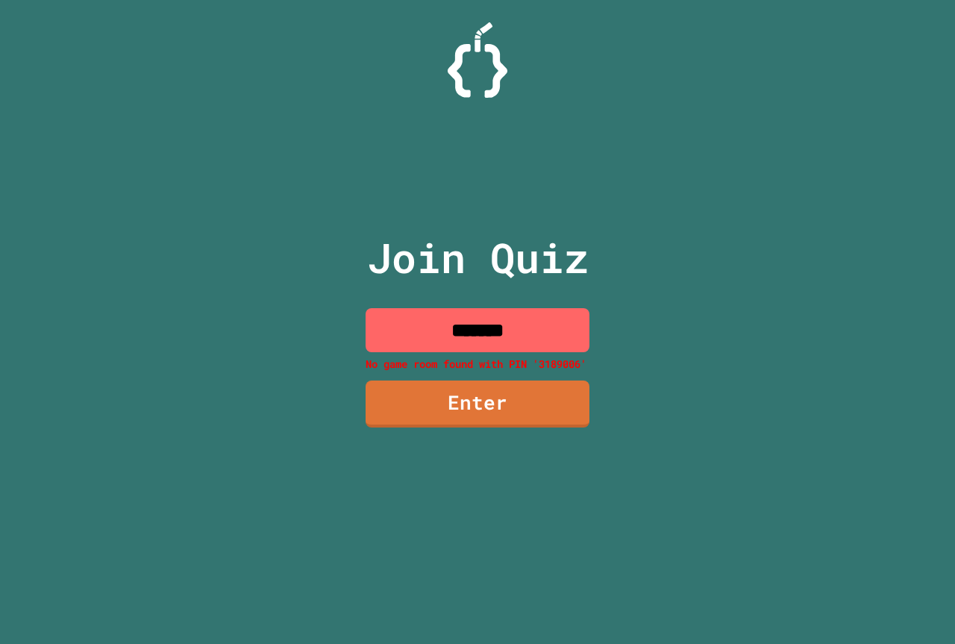
click at [513, 377] on div "Join Quiz ******* No game room found with PIN '3189006' Enter" at bounding box center [477, 321] width 251 height 569
click at [468, 325] on input "*******" at bounding box center [478, 330] width 224 height 44
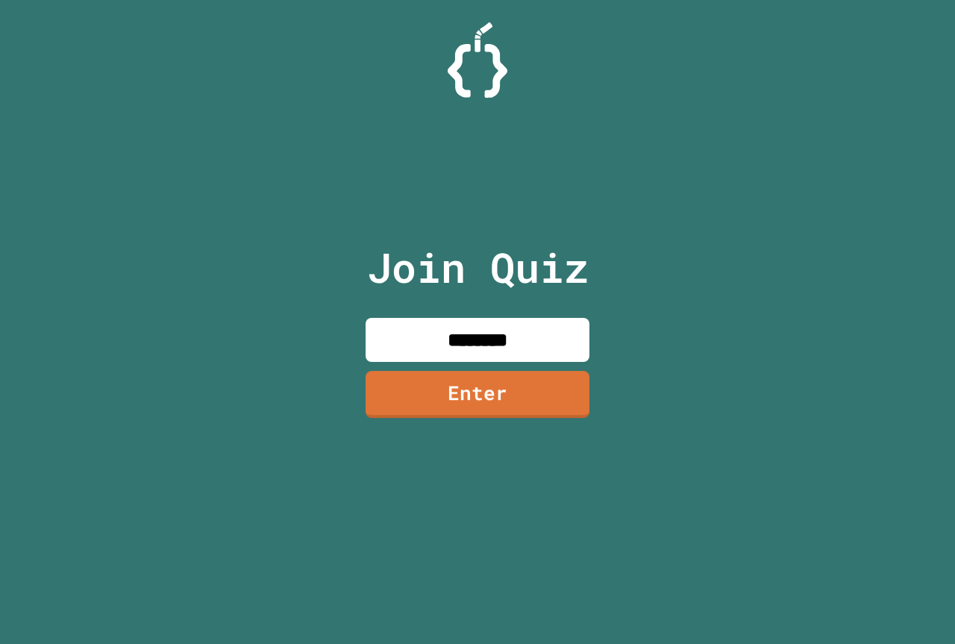
type input "********"
click at [489, 390] on link "Enter" at bounding box center [478, 392] width 219 height 49
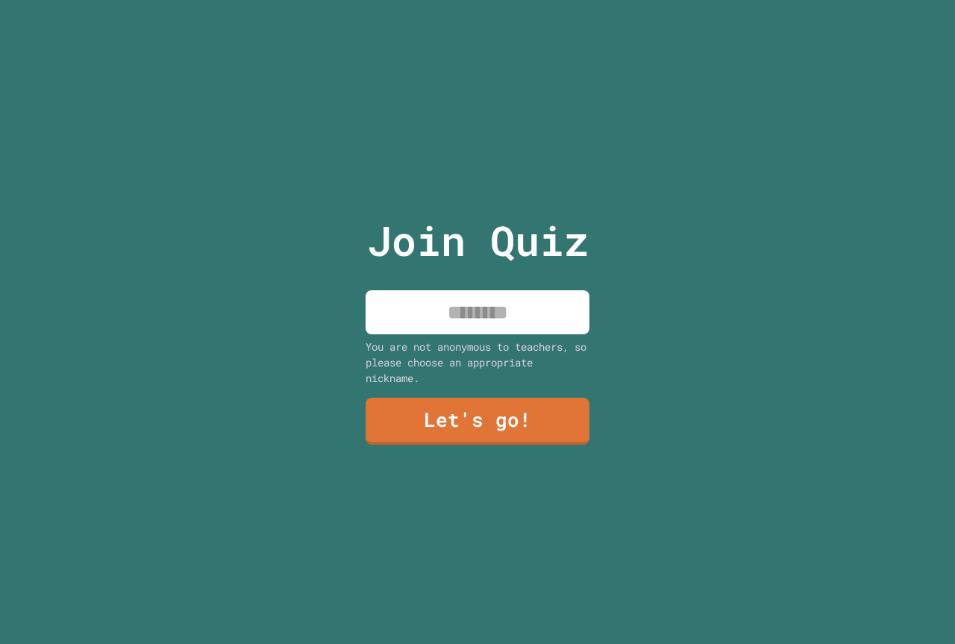
click at [542, 311] on input at bounding box center [478, 312] width 224 height 44
type input "********"
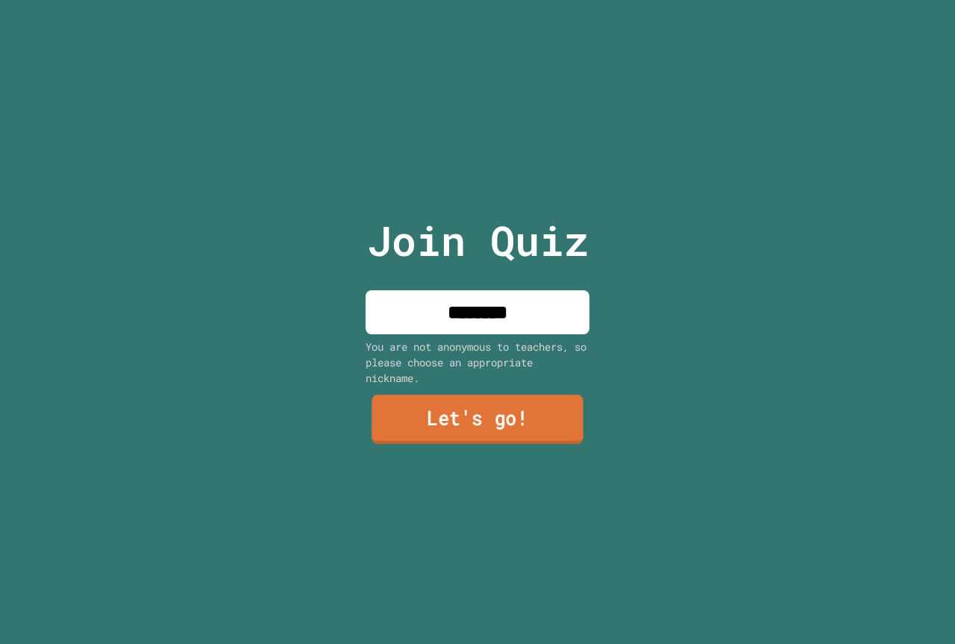
drag, startPoint x: 525, startPoint y: 440, endPoint x: 530, endPoint y: 427, distance: 13.5
click at [526, 433] on div "Join Quiz ******** You are not anonymous to teachers, so please choose an appro…" at bounding box center [477, 322] width 251 height 644
click at [530, 427] on link "Let's go!" at bounding box center [478, 419] width 224 height 49
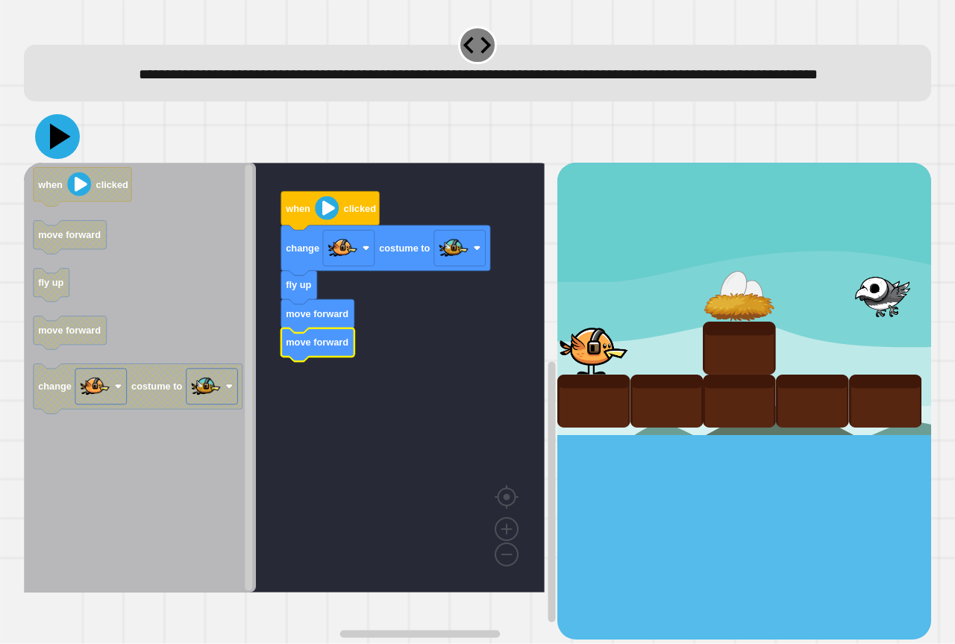
click at [72, 159] on icon at bounding box center [57, 136] width 45 height 45
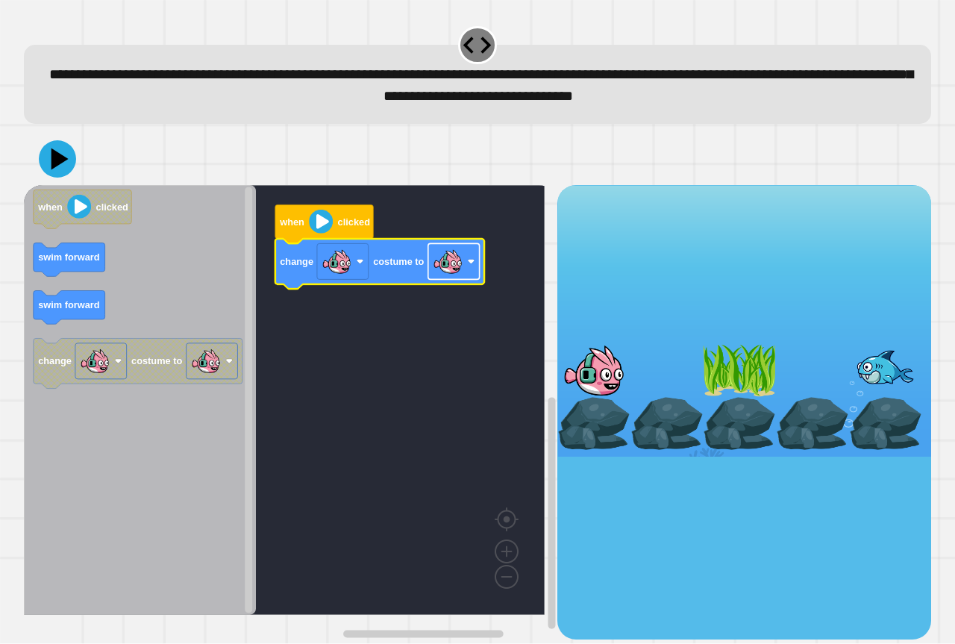
click at [447, 254] on image "Blockly Workspace" at bounding box center [448, 262] width 30 height 30
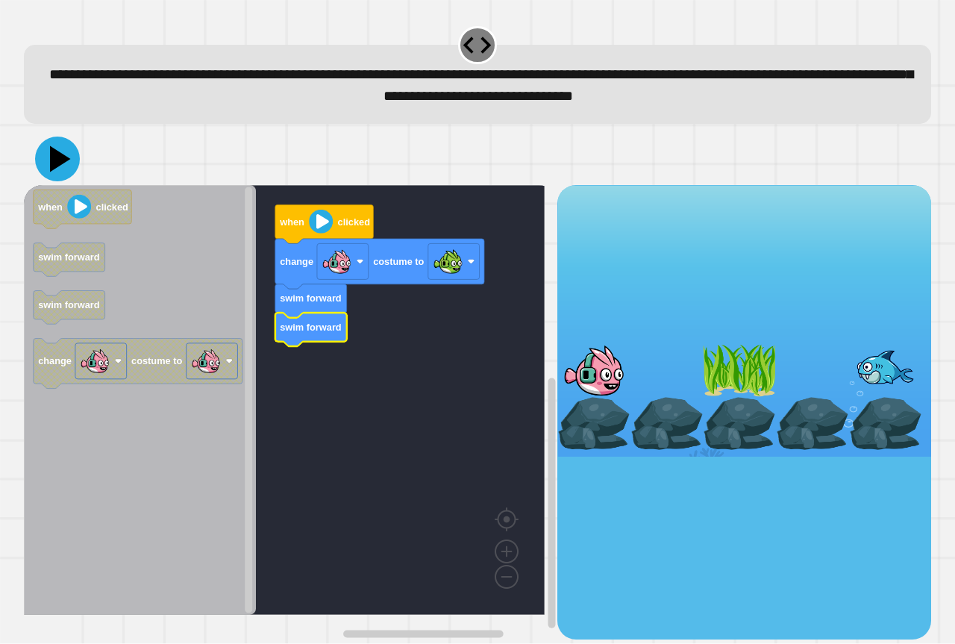
click at [66, 168] on icon at bounding box center [57, 159] width 45 height 45
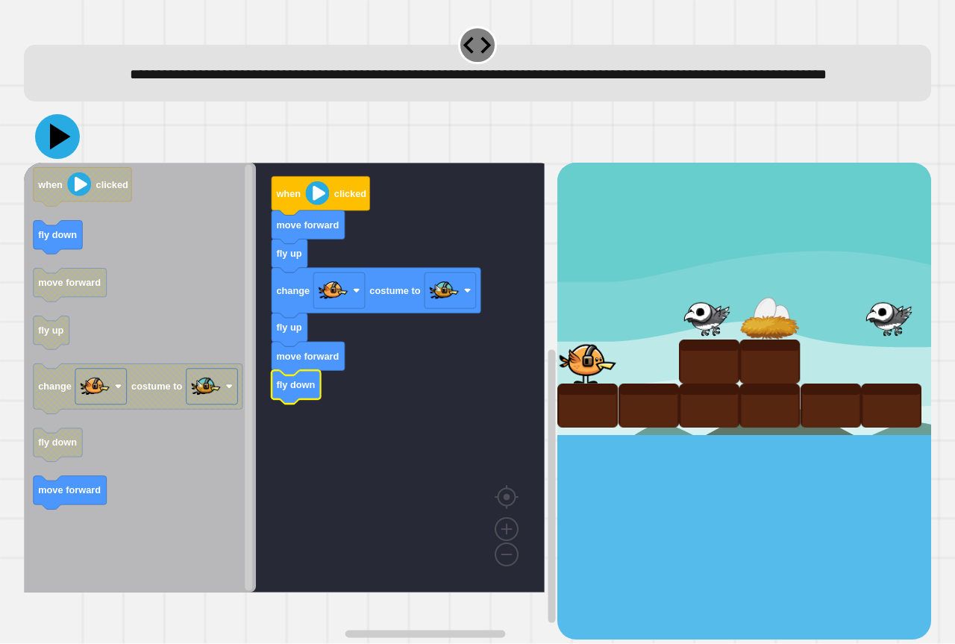
click at [54, 150] on icon at bounding box center [60, 137] width 21 height 26
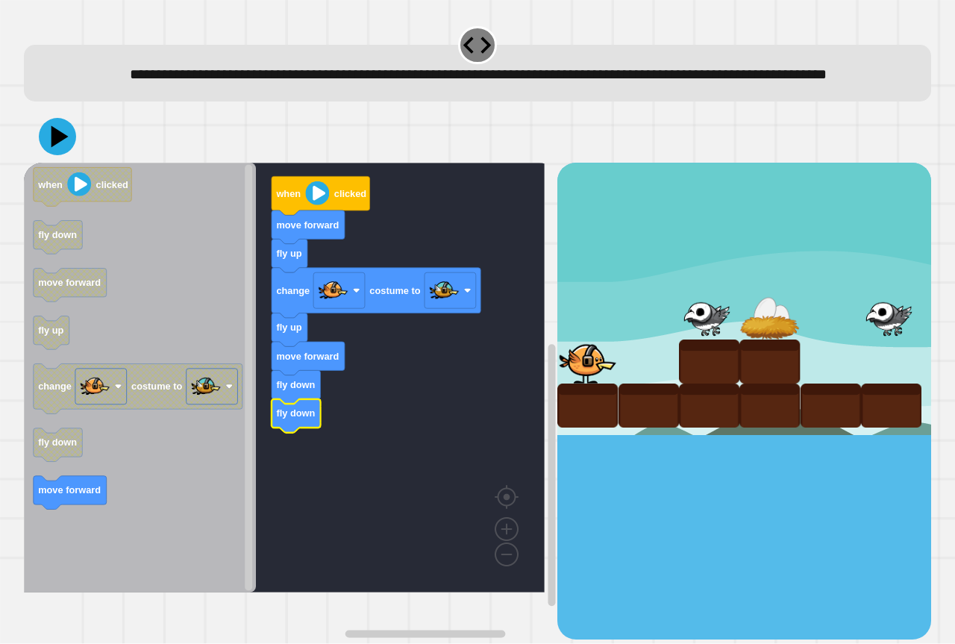
drag, startPoint x: 93, startPoint y: 96, endPoint x: 78, endPoint y: 154, distance: 60.8
click at [87, 131] on div "**********" at bounding box center [477, 331] width 917 height 625
click at [75, 156] on button at bounding box center [57, 136] width 39 height 39
click at [384, 443] on rect "Blockly Workspace" at bounding box center [284, 378] width 521 height 430
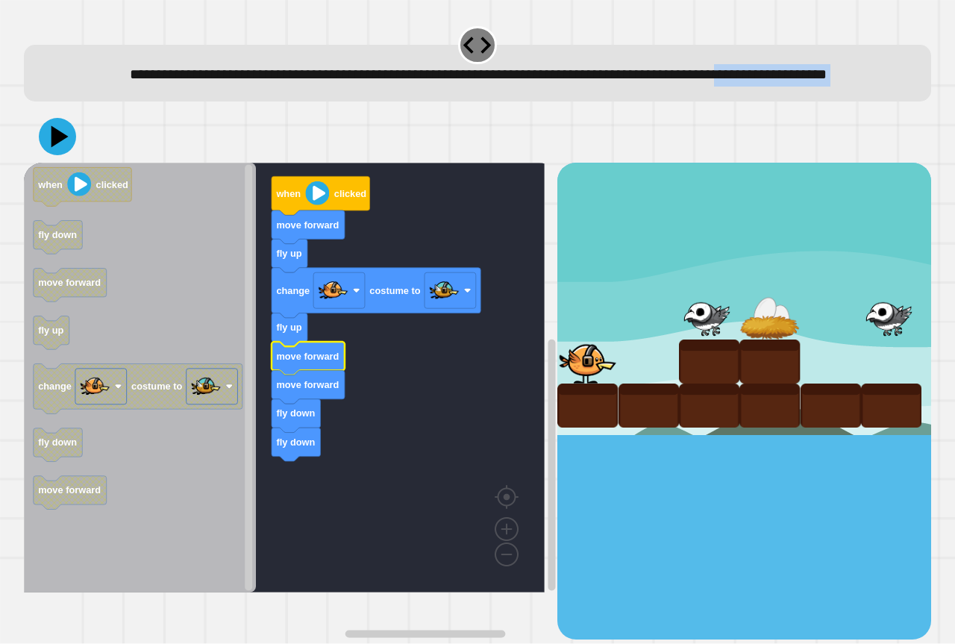
click at [70, 155] on icon at bounding box center [57, 136] width 37 height 37
click at [293, 448] on text "fly down" at bounding box center [295, 442] width 39 height 11
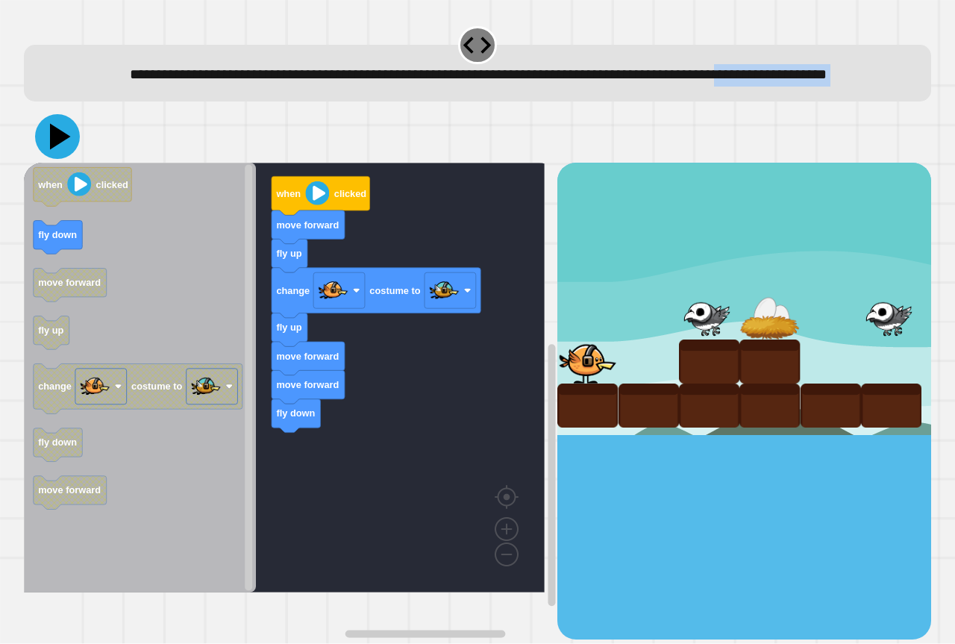
click at [57, 150] on icon at bounding box center [60, 137] width 21 height 26
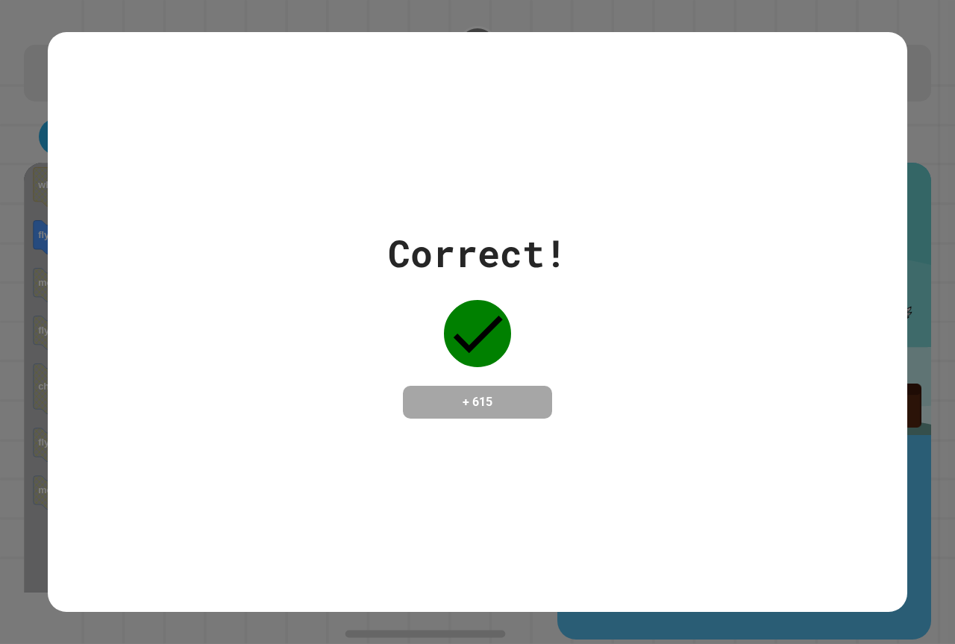
click at [398, 381] on div "Correct! + 615" at bounding box center [477, 321] width 179 height 193
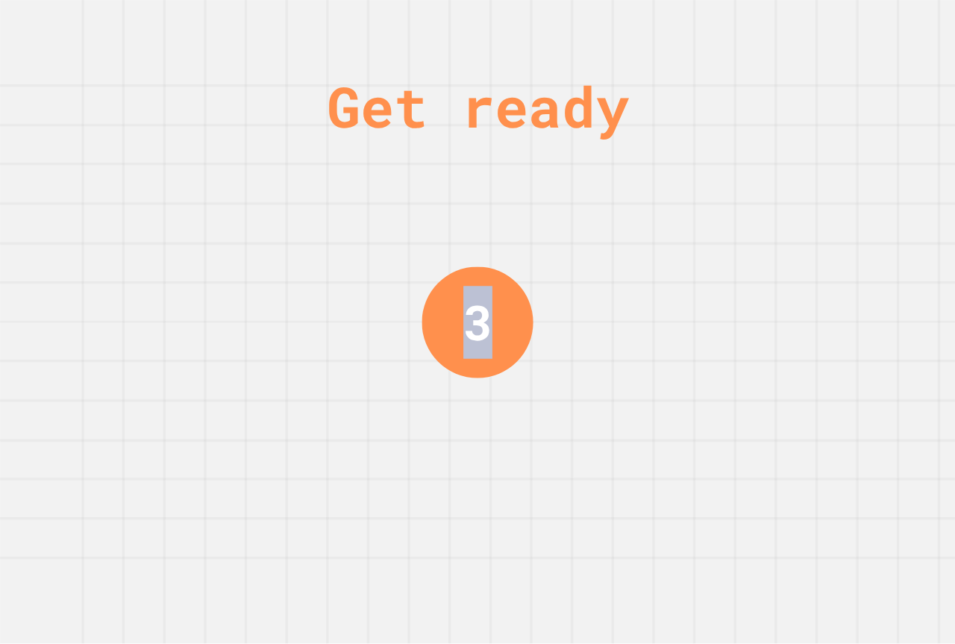
drag, startPoint x: 460, startPoint y: 331, endPoint x: 488, endPoint y: 322, distance: 28.8
click at [488, 322] on div "3" at bounding box center [477, 321] width 111 height 111
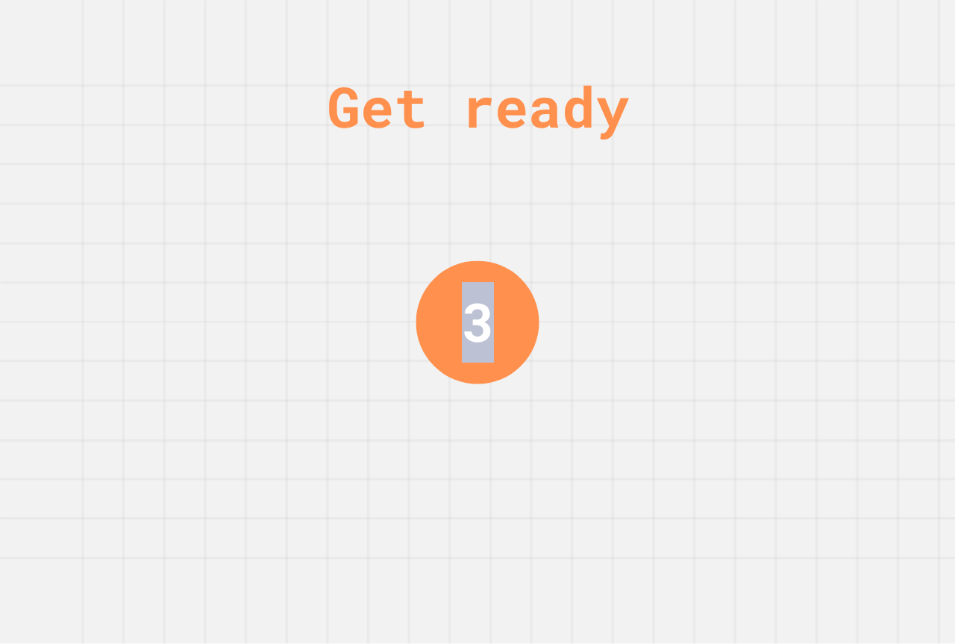
click at [504, 320] on div "3" at bounding box center [477, 321] width 123 height 123
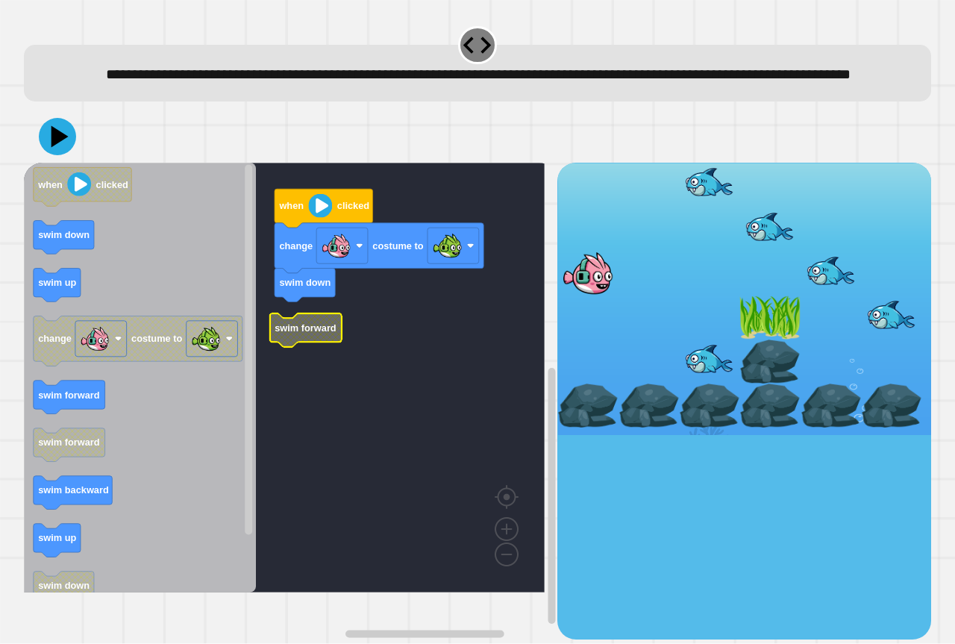
click at [324, 334] on text "swim forward" at bounding box center [306, 327] width 62 height 11
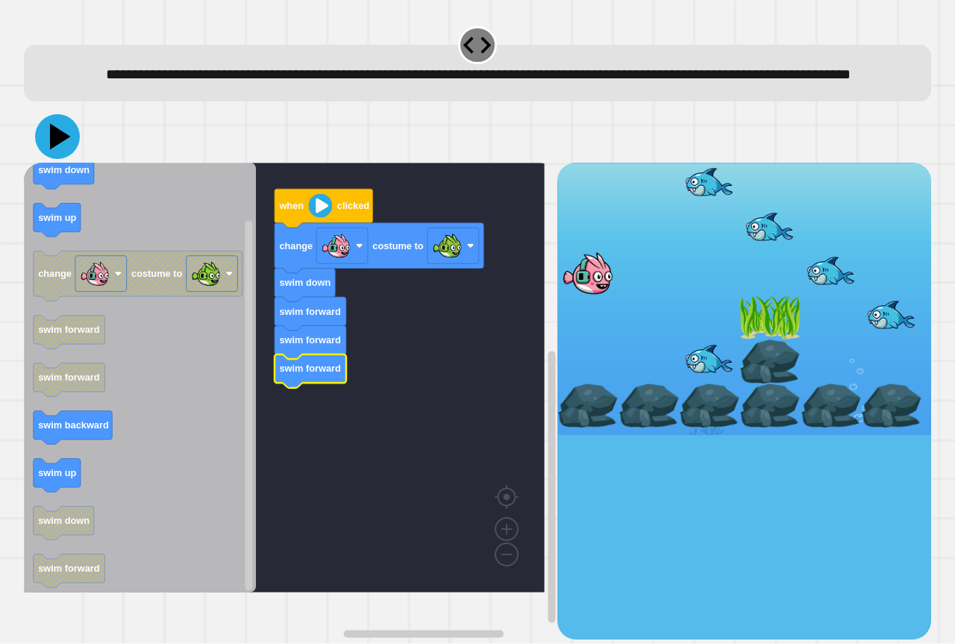
click at [60, 159] on icon at bounding box center [57, 136] width 45 height 45
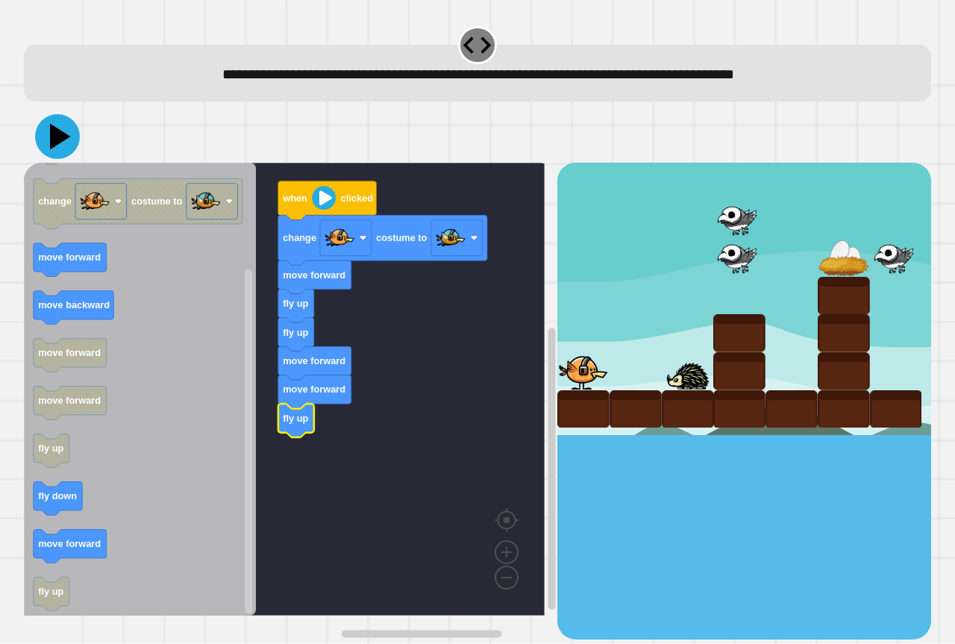
drag, startPoint x: 50, startPoint y: 123, endPoint x: 55, endPoint y: 129, distance: 7.9
click at [50, 125] on icon at bounding box center [57, 136] width 45 height 45
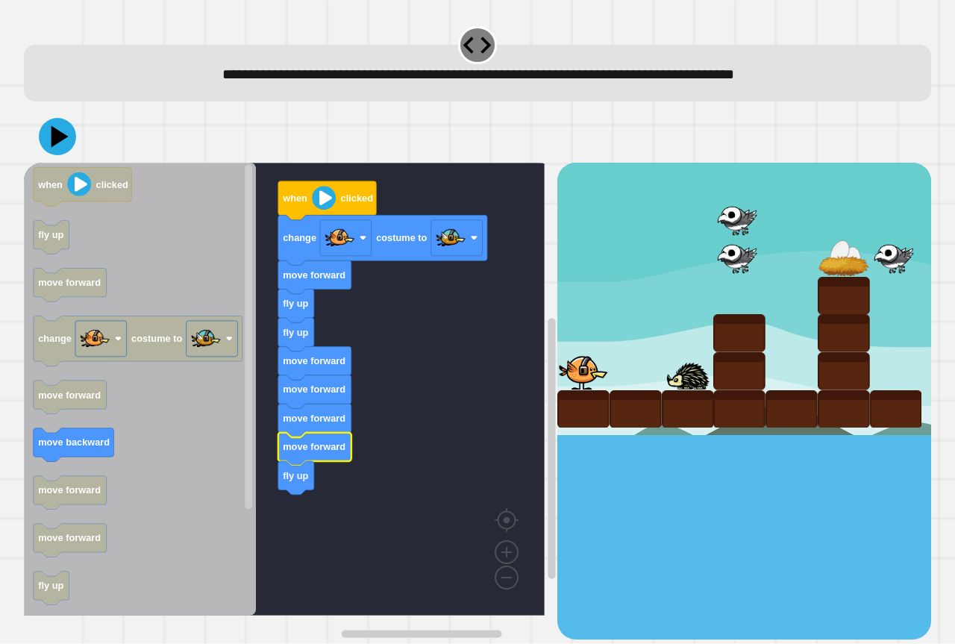
click at [73, 151] on div at bounding box center [477, 136] width 907 height 52
click at [74, 143] on icon at bounding box center [57, 136] width 45 height 45
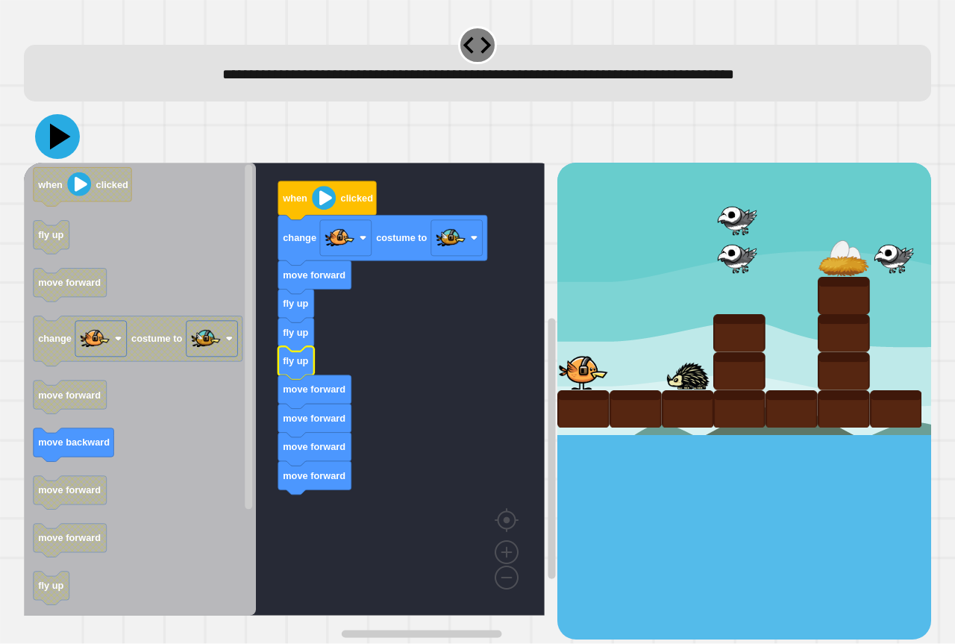
click at [64, 131] on icon at bounding box center [57, 136] width 45 height 45
click at [85, 448] on g "move backward" at bounding box center [74, 445] width 81 height 34
click at [39, 137] on button at bounding box center [57, 136] width 45 height 45
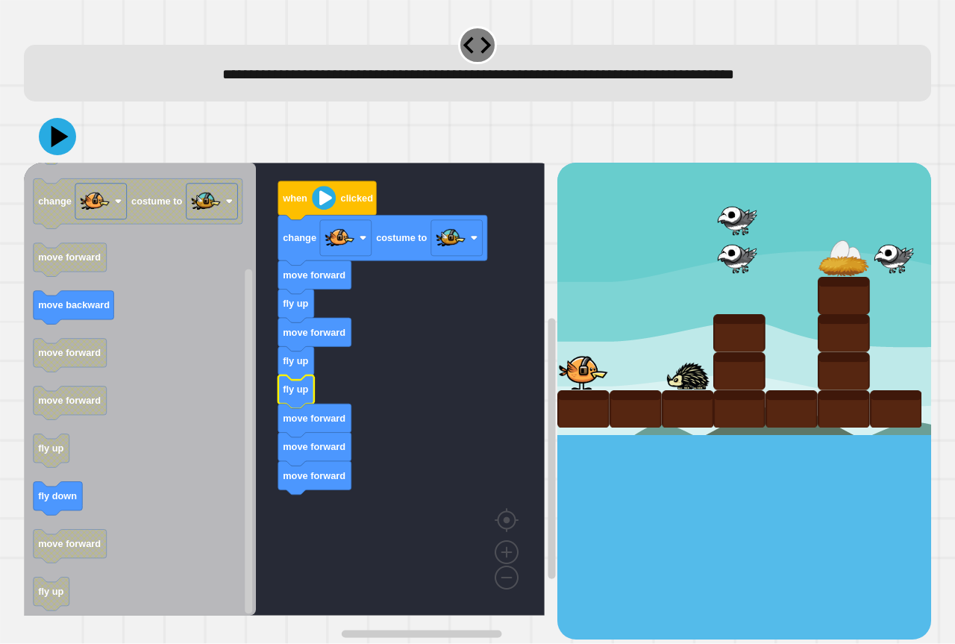
click at [61, 160] on div at bounding box center [477, 136] width 907 height 52
click at [60, 146] on icon at bounding box center [57, 136] width 45 height 45
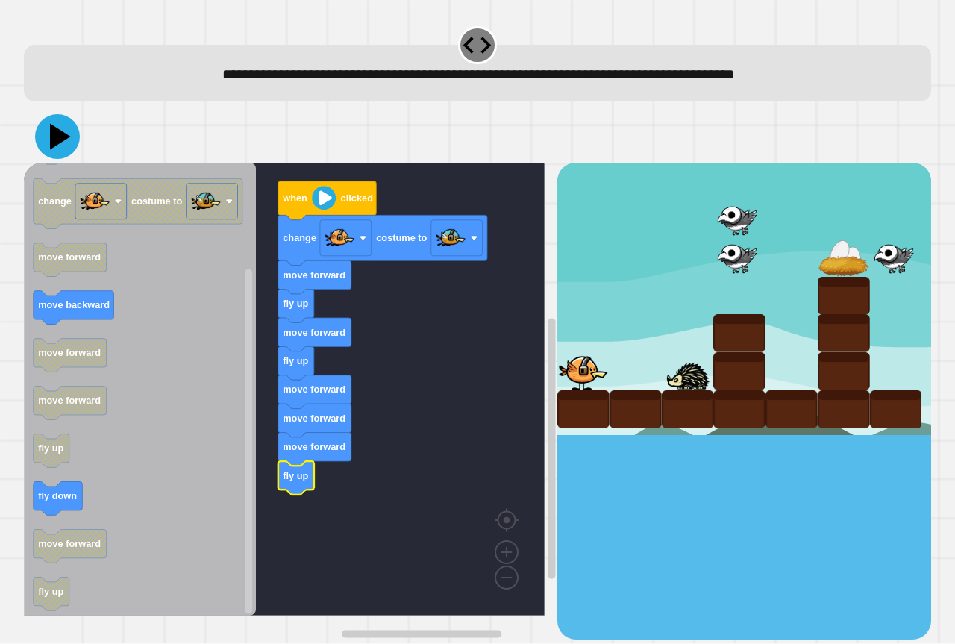
click at [66, 141] on icon at bounding box center [57, 136] width 45 height 45
click at [474, 418] on rect "Blockly Workspace" at bounding box center [284, 389] width 521 height 453
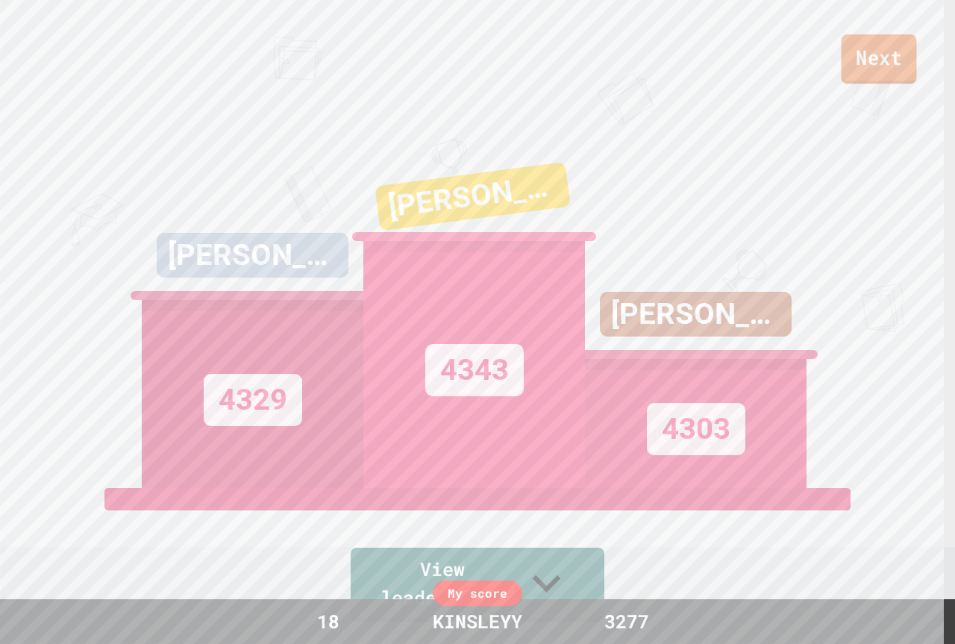
click at [860, 59] on link "Next" at bounding box center [879, 58] width 75 height 49
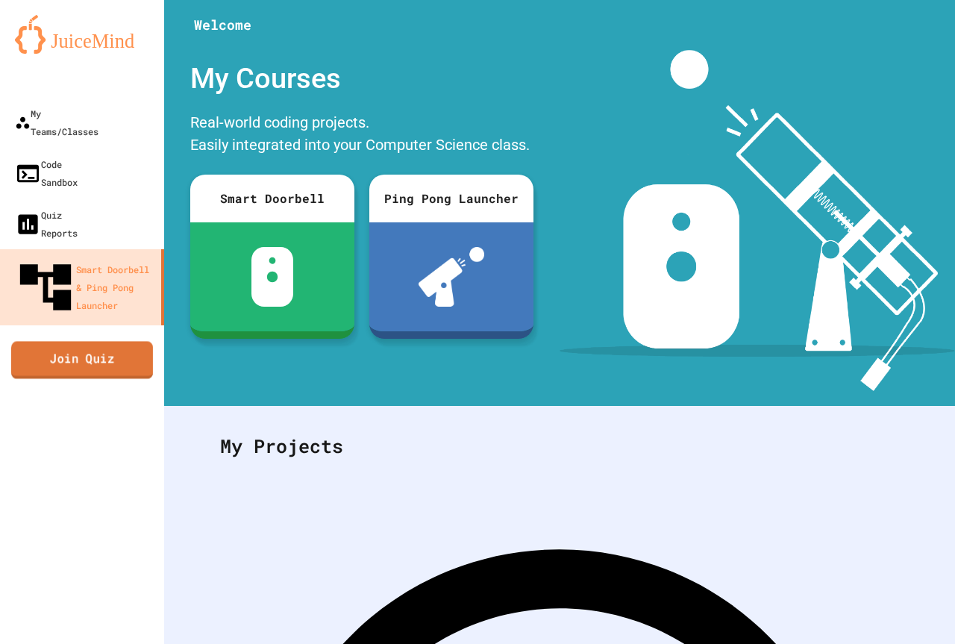
click at [149, 341] on link "Join Quiz" at bounding box center [82, 359] width 142 height 37
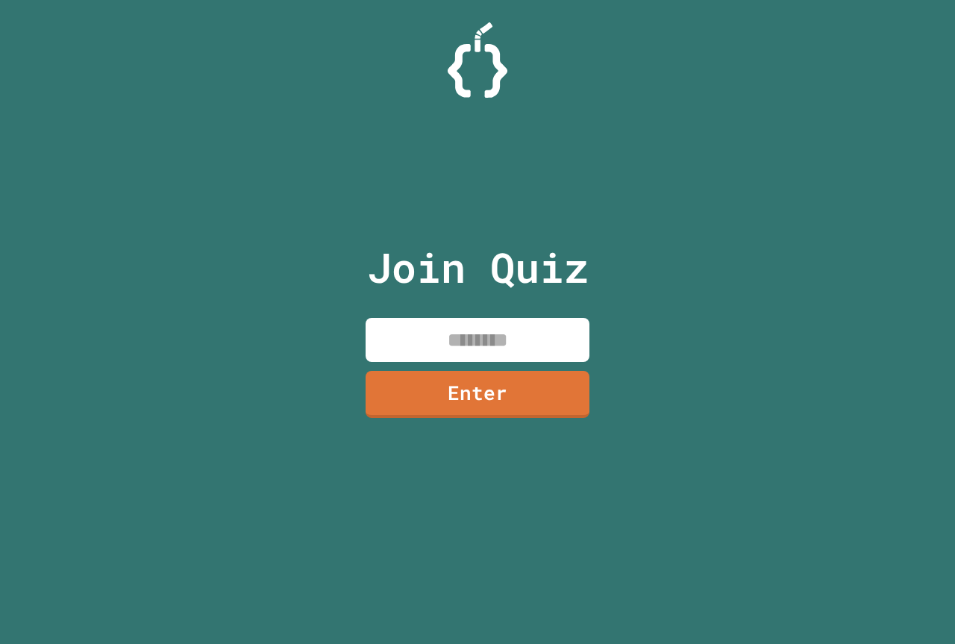
click at [492, 327] on input at bounding box center [478, 340] width 224 height 44
paste input
paste input "********"
type input "********"
click at [463, 386] on link "Enter" at bounding box center [477, 392] width 221 height 49
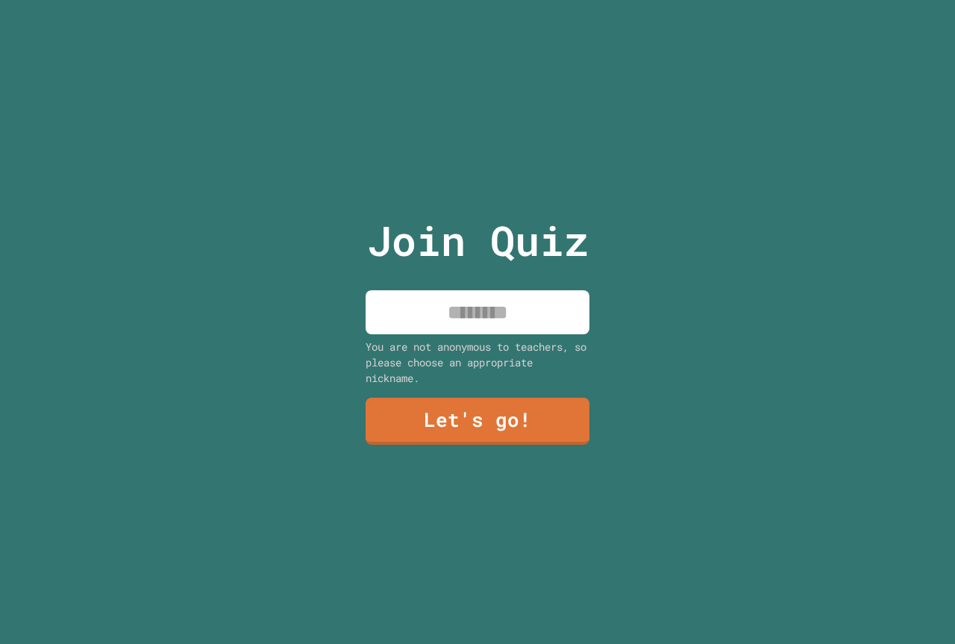
drag, startPoint x: 954, startPoint y: 410, endPoint x: 518, endPoint y: 306, distance: 448.7
click at [518, 306] on input at bounding box center [478, 312] width 224 height 44
click at [462, 306] on input "********" at bounding box center [478, 312] width 224 height 44
click at [466, 309] on input "********" at bounding box center [478, 312] width 224 height 44
click at [498, 304] on input "********" at bounding box center [478, 312] width 224 height 44
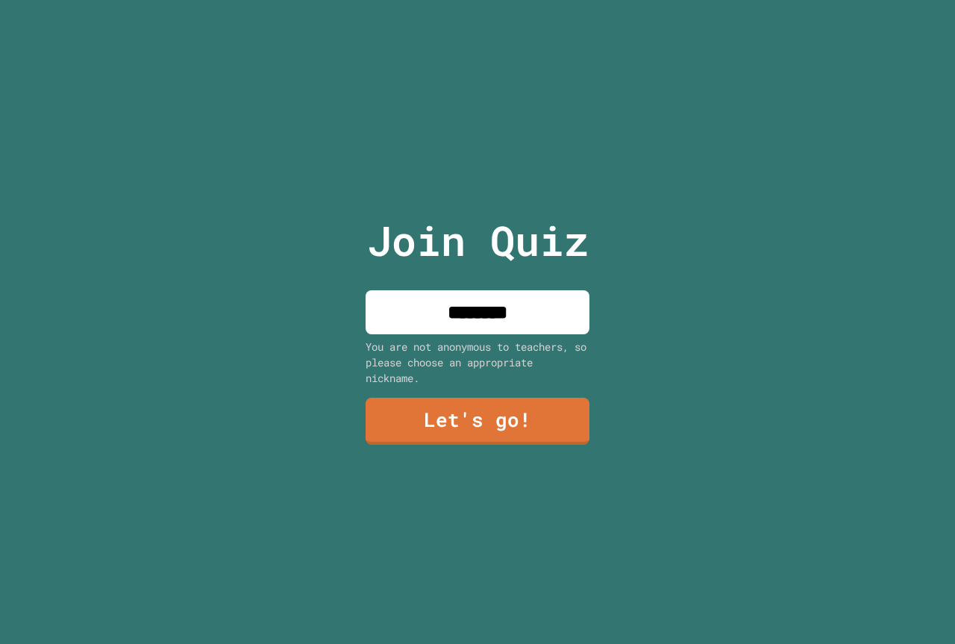
type input "********"
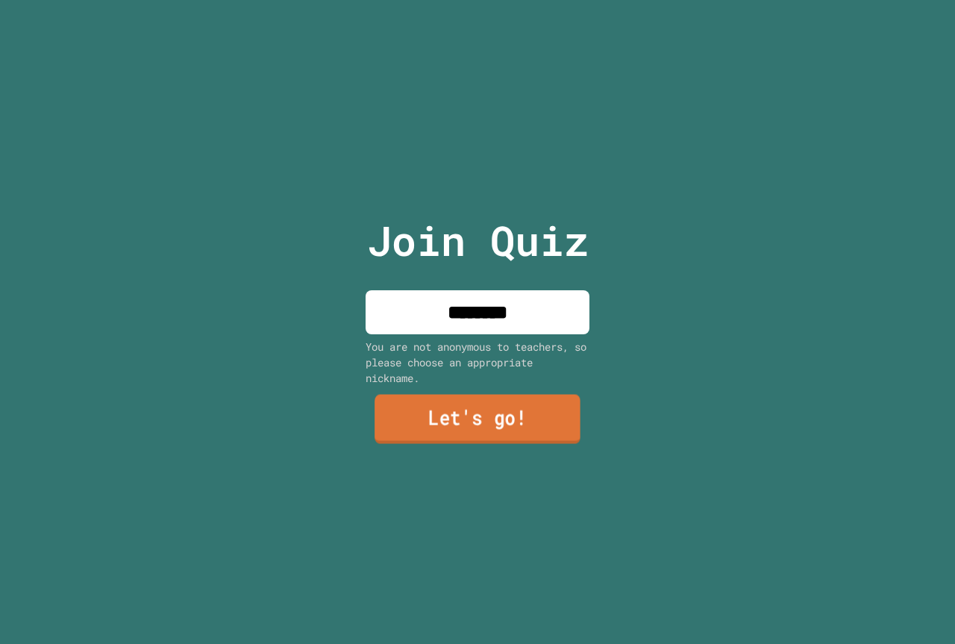
click at [527, 395] on div "Join Quiz ******** You are not anonymous to teachers, so please choose an appro…" at bounding box center [477, 322] width 251 height 644
click at [520, 401] on link "Let's go!" at bounding box center [478, 419] width 224 height 49
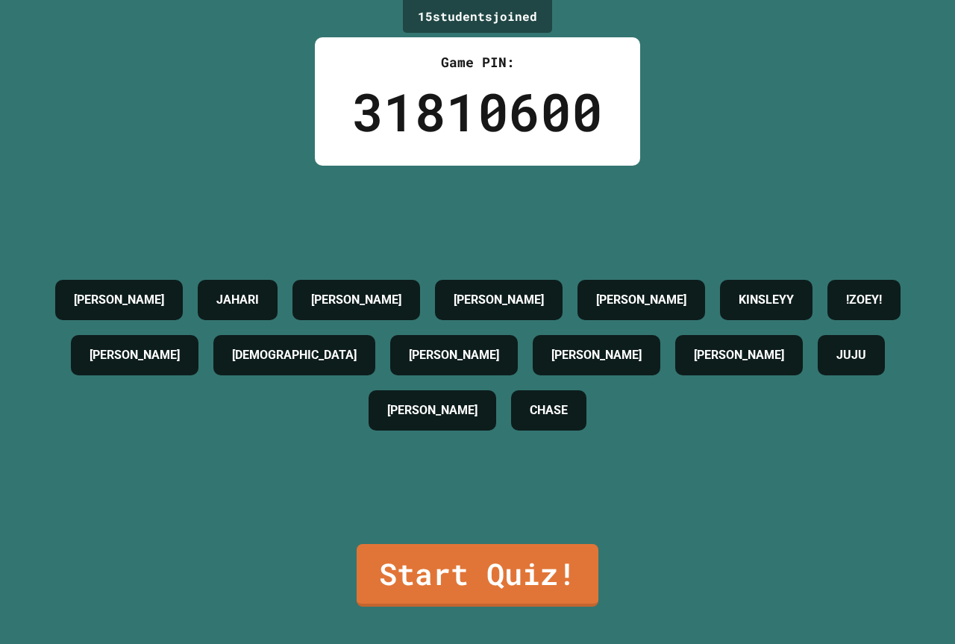
drag, startPoint x: 954, startPoint y: 319, endPoint x: 869, endPoint y: 56, distance: 277.0
click at [878, 57] on div "15 student s joined Game PIN: 31810600 [PERSON_NAME] [PERSON_NAME] [PERSON_NAME…" at bounding box center [477, 322] width 955 height 644
click at [513, 556] on link "Start Quiz!" at bounding box center [477, 574] width 237 height 66
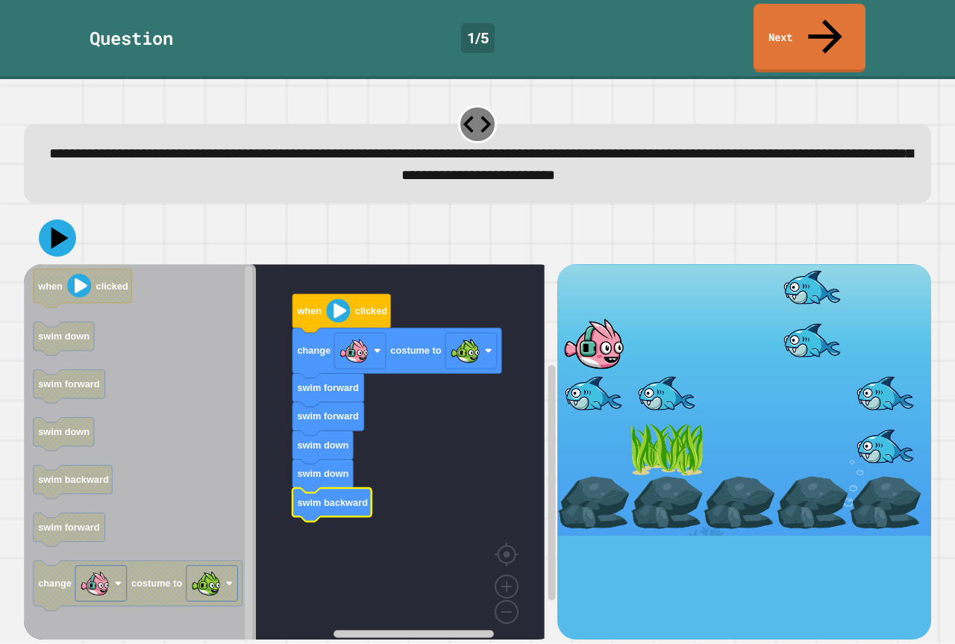
click at [70, 219] on icon at bounding box center [57, 237] width 37 height 37
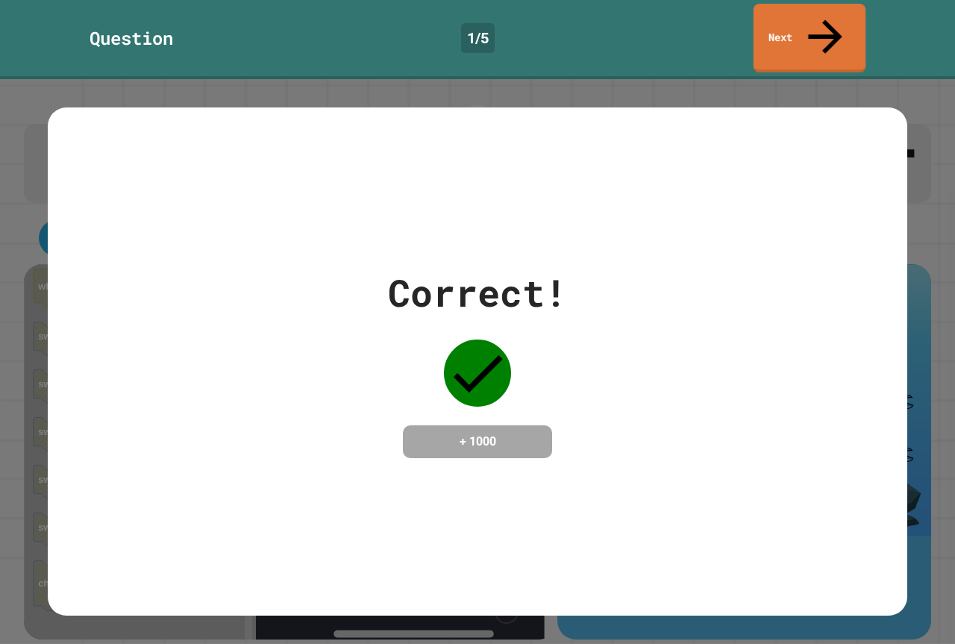
click at [792, 25] on link "Next" at bounding box center [810, 38] width 112 height 69
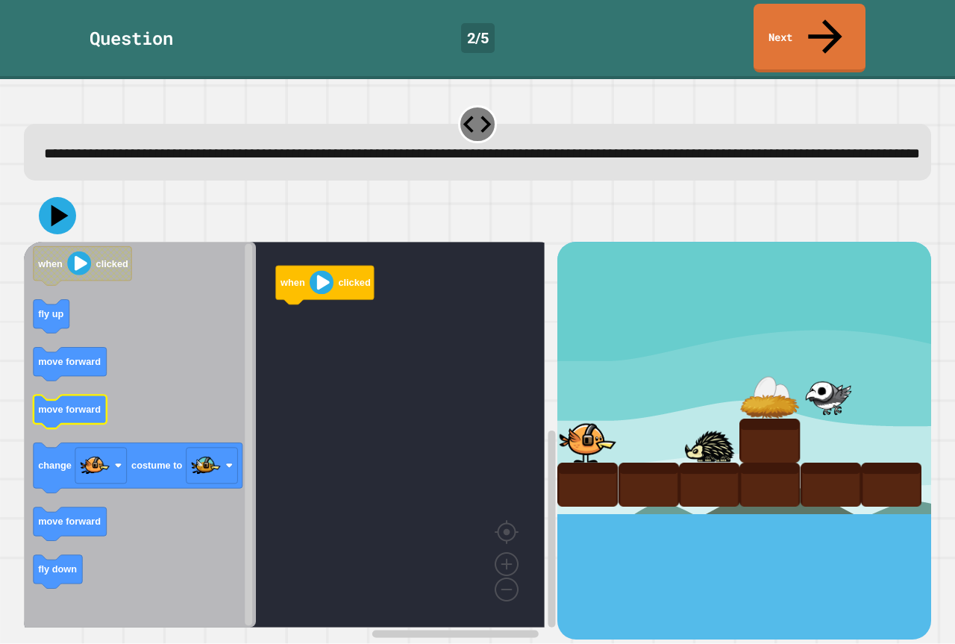
click at [96, 404] on text "move forward" at bounding box center [69, 409] width 63 height 11
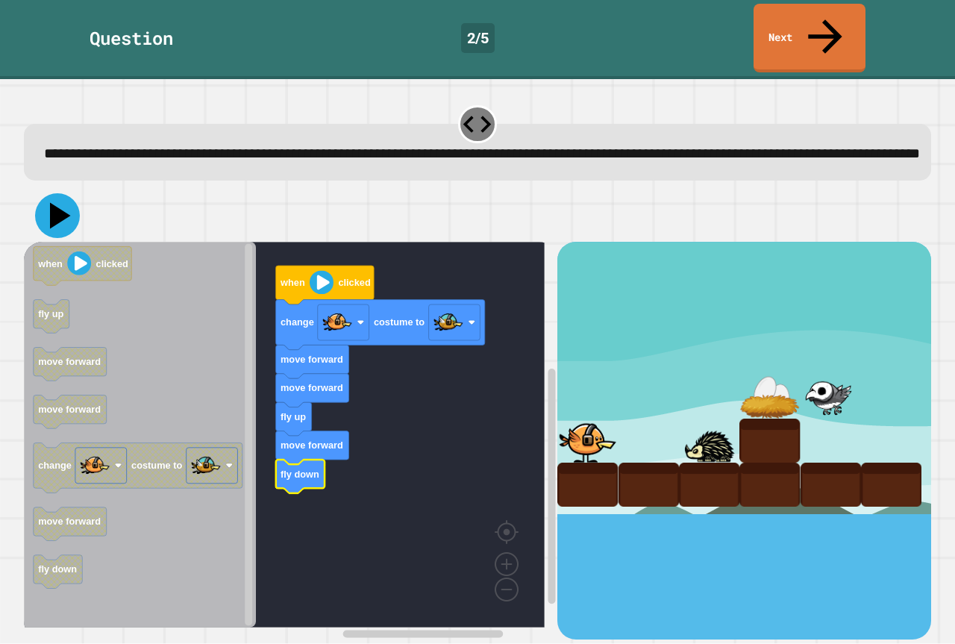
click at [55, 204] on icon at bounding box center [60, 216] width 21 height 26
click at [334, 386] on g "when clicked change costume to move forward move forward fly up move forward fl…" at bounding box center [295, 435] width 542 height 386
click at [46, 208] on icon at bounding box center [57, 215] width 45 height 45
click at [304, 475] on icon "Blockly Workspace" at bounding box center [300, 477] width 49 height 34
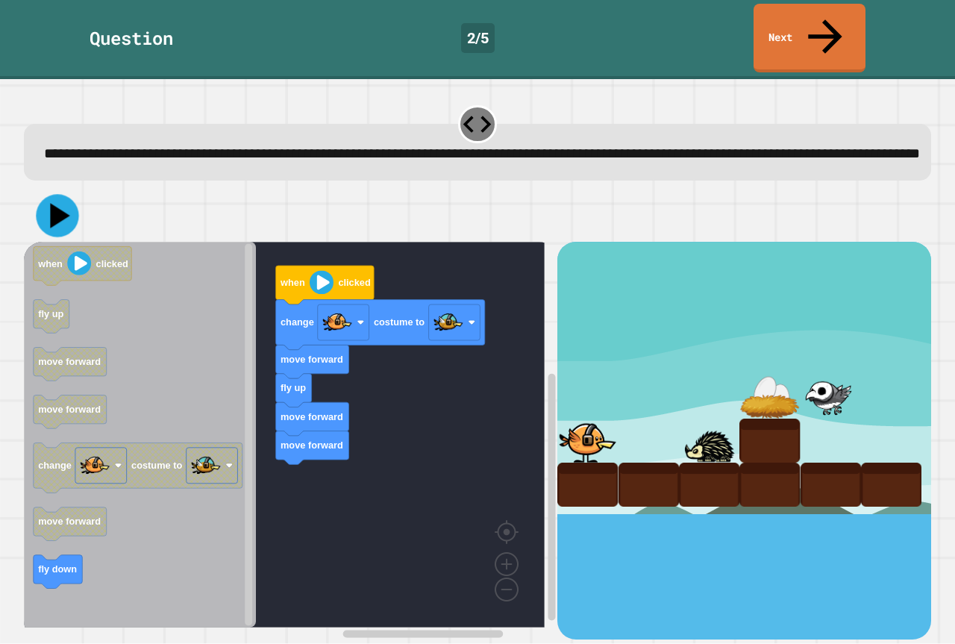
click at [55, 206] on icon at bounding box center [59, 216] width 19 height 25
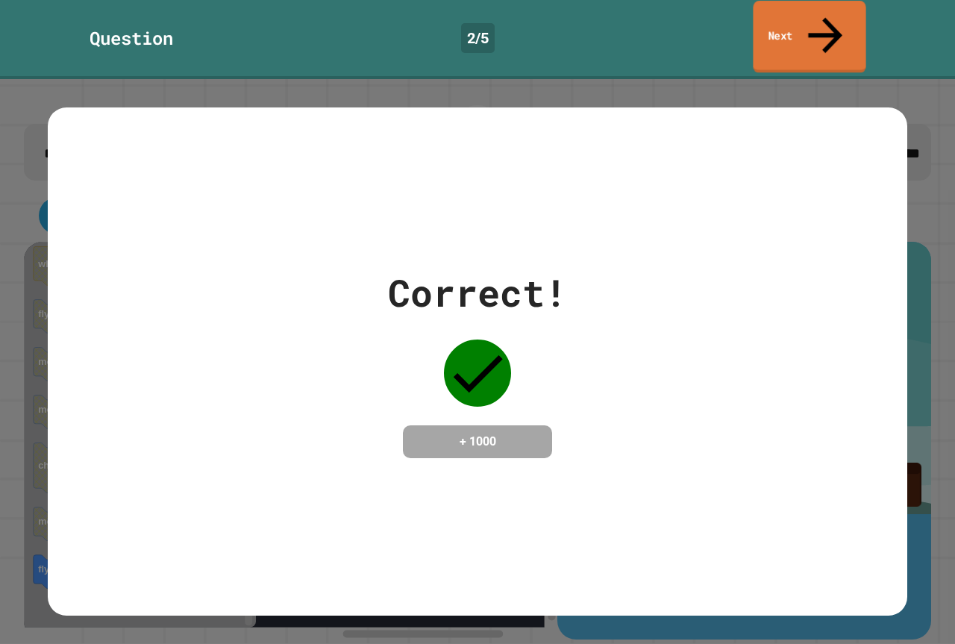
click at [821, 10] on icon at bounding box center [825, 35] width 51 height 53
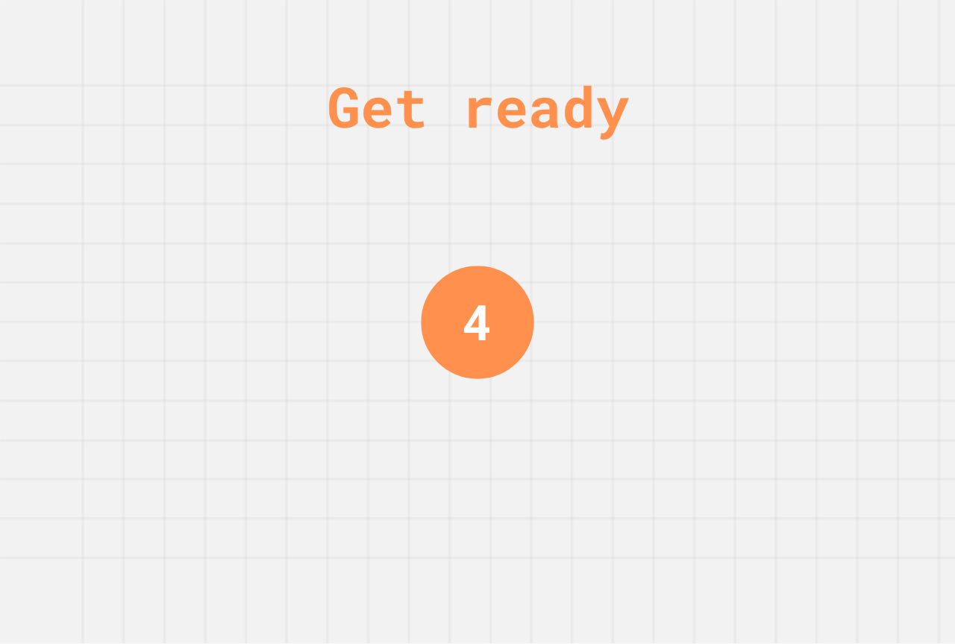
drag, startPoint x: 622, startPoint y: 128, endPoint x: 686, endPoint y: 140, distance: 64.7
click at [686, 140] on div "Get ready 4" at bounding box center [477, 322] width 955 height 644
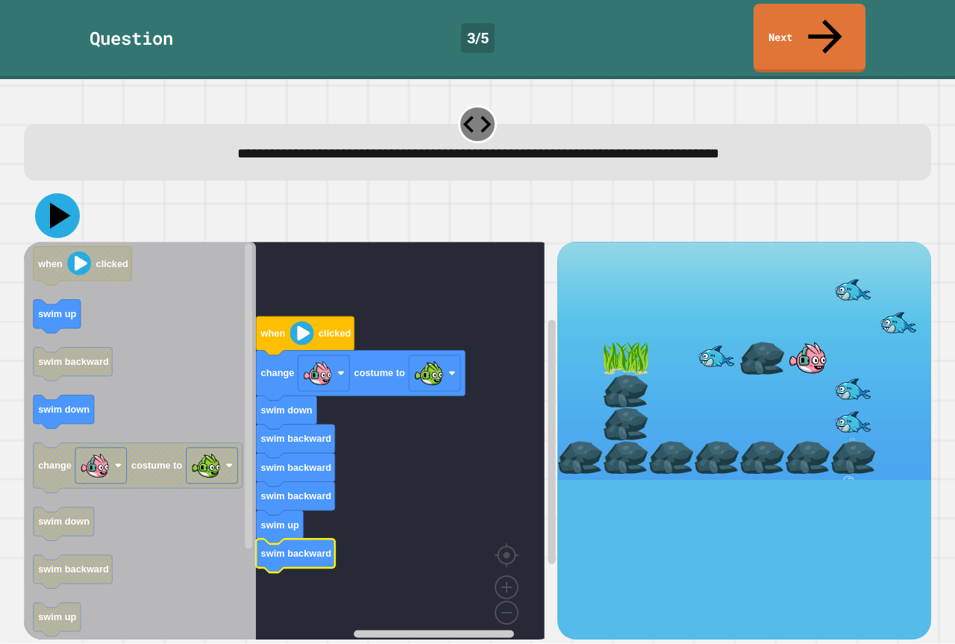
click at [72, 193] on icon at bounding box center [57, 215] width 45 height 45
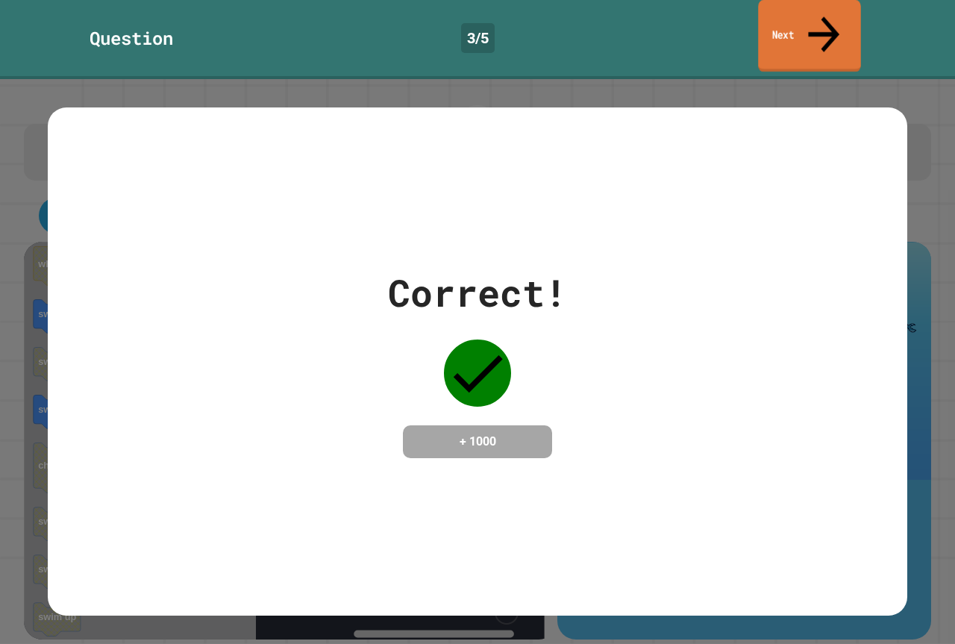
click at [785, 29] on link "Next" at bounding box center [809, 36] width 103 height 72
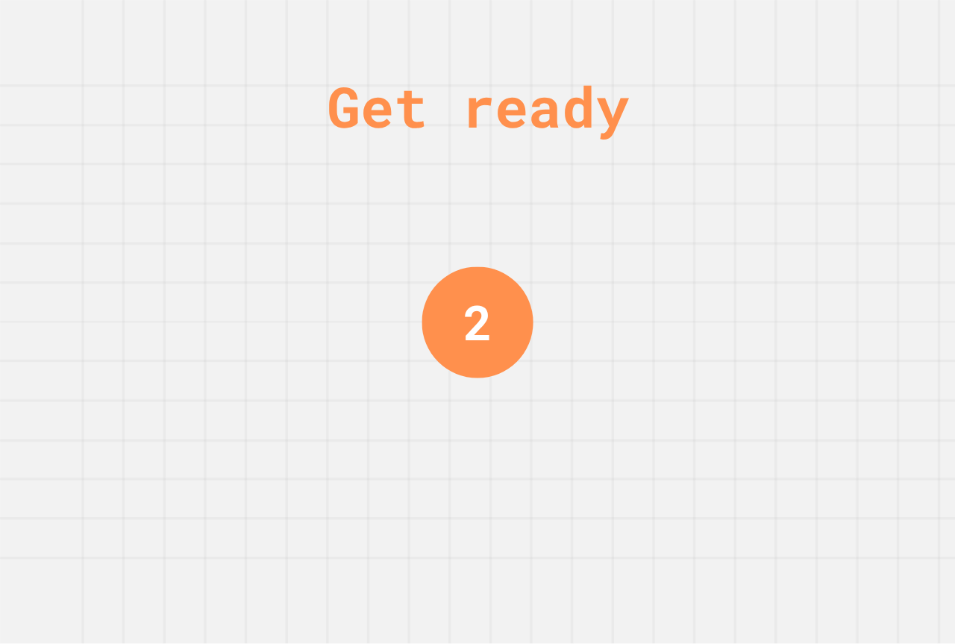
drag, startPoint x: 455, startPoint y: 315, endPoint x: 478, endPoint y: 314, distance: 23.1
click at [478, 314] on div "2" at bounding box center [477, 322] width 29 height 72
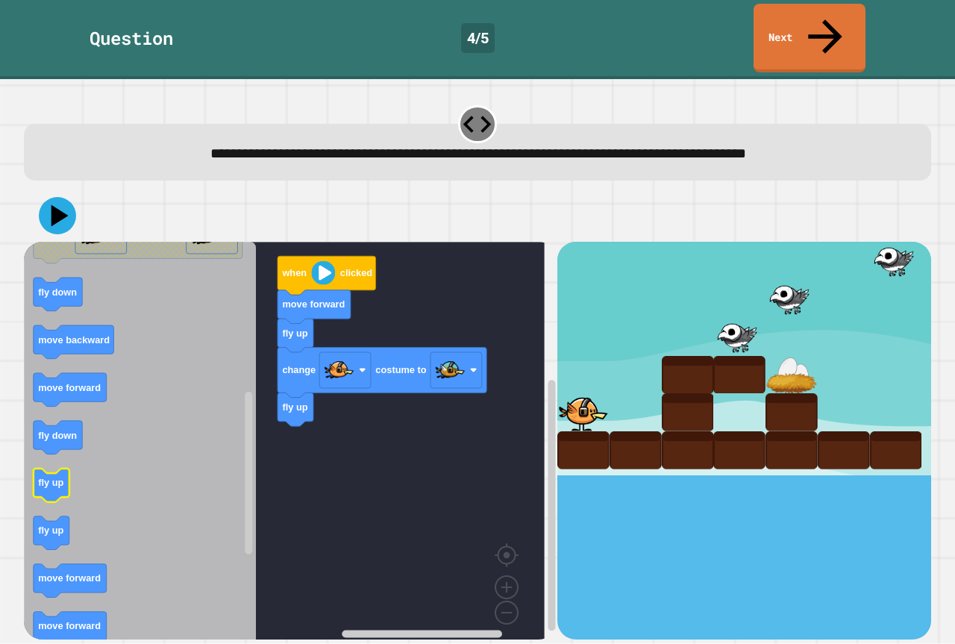
click at [46, 478] on text "fly up" at bounding box center [50, 483] width 25 height 11
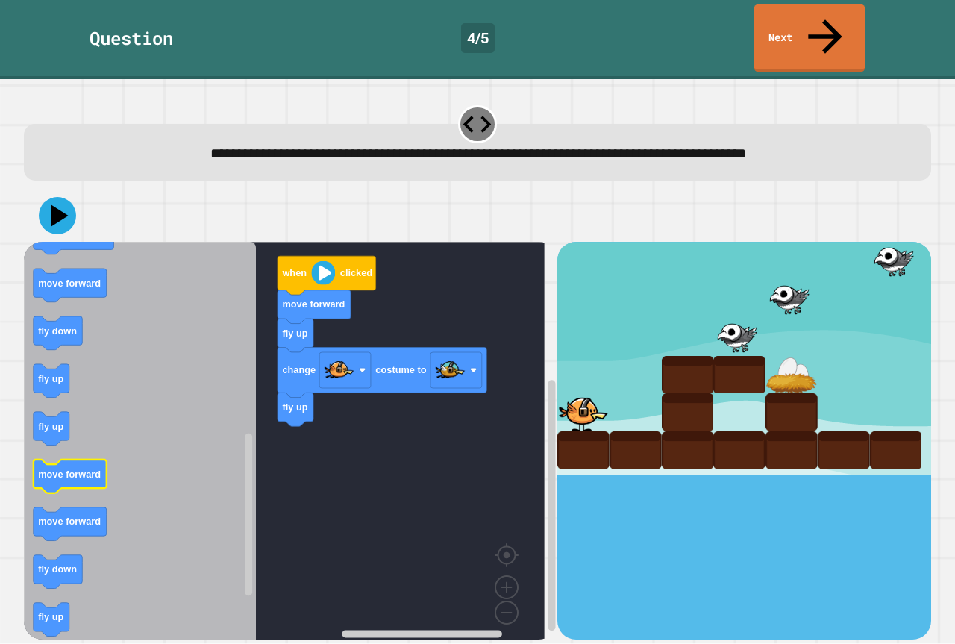
click at [311, 460] on div "when clicked move forward fly up change costume to fly up when clicked fly down…" at bounding box center [291, 440] width 534 height 397
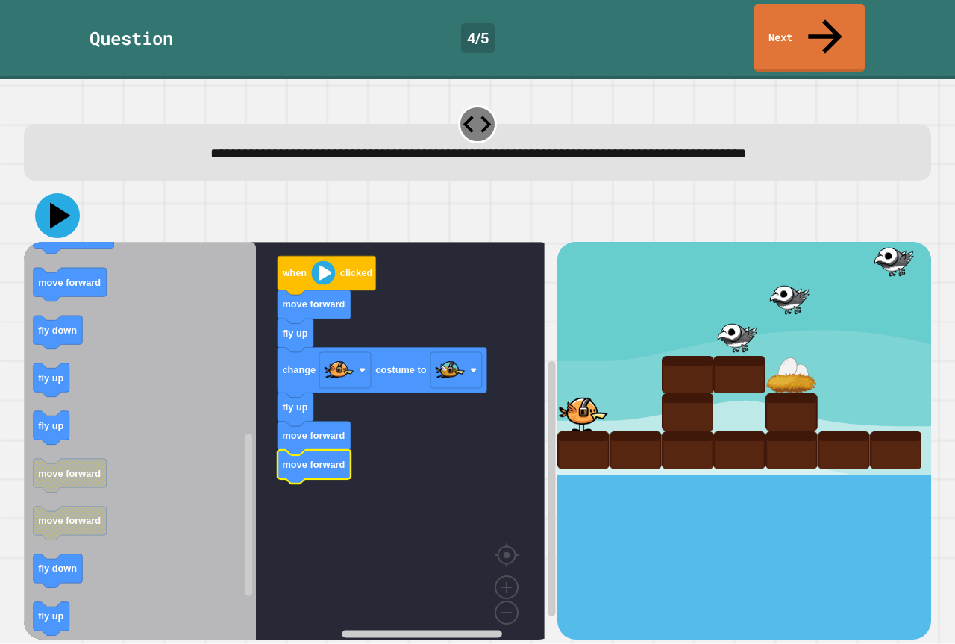
drag, startPoint x: 69, startPoint y: 185, endPoint x: 72, endPoint y: 192, distance: 7.7
click at [69, 193] on icon at bounding box center [57, 215] width 45 height 45
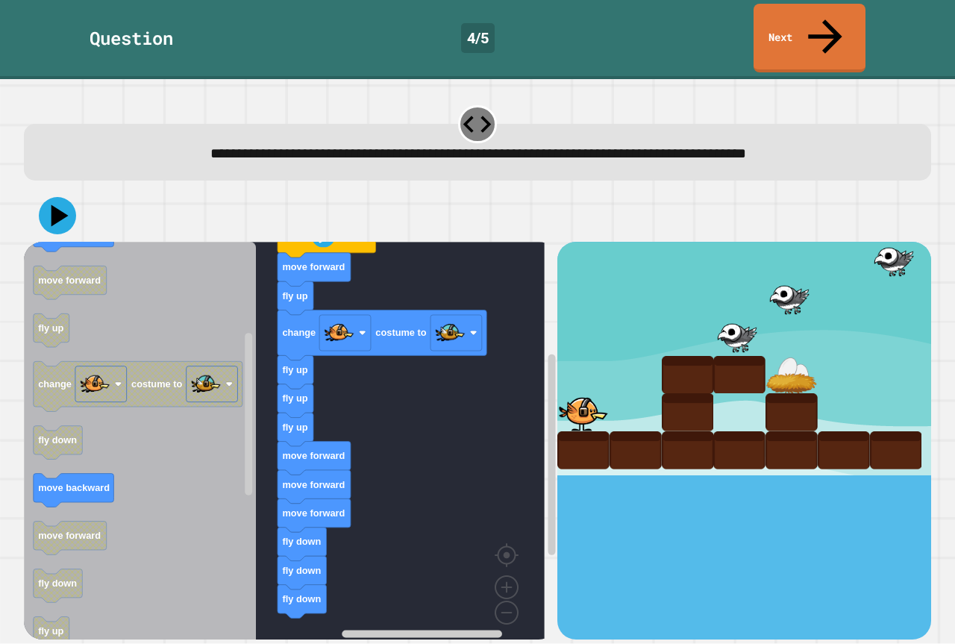
click at [262, 453] on div "when clicked move forward fly up change costume to fly up fly up fly up move fo…" at bounding box center [291, 440] width 534 height 397
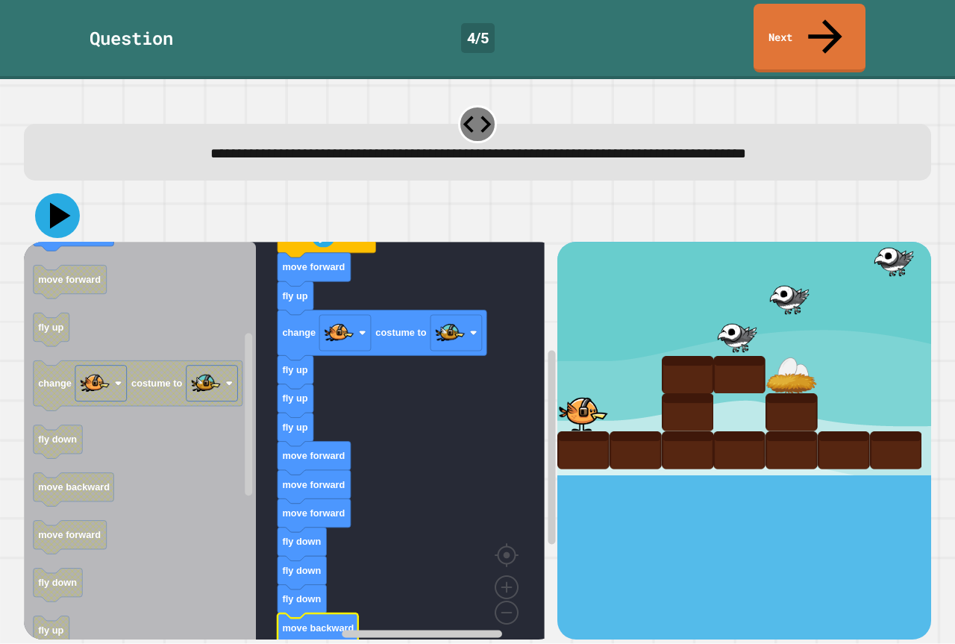
click at [67, 193] on icon at bounding box center [57, 215] width 45 height 45
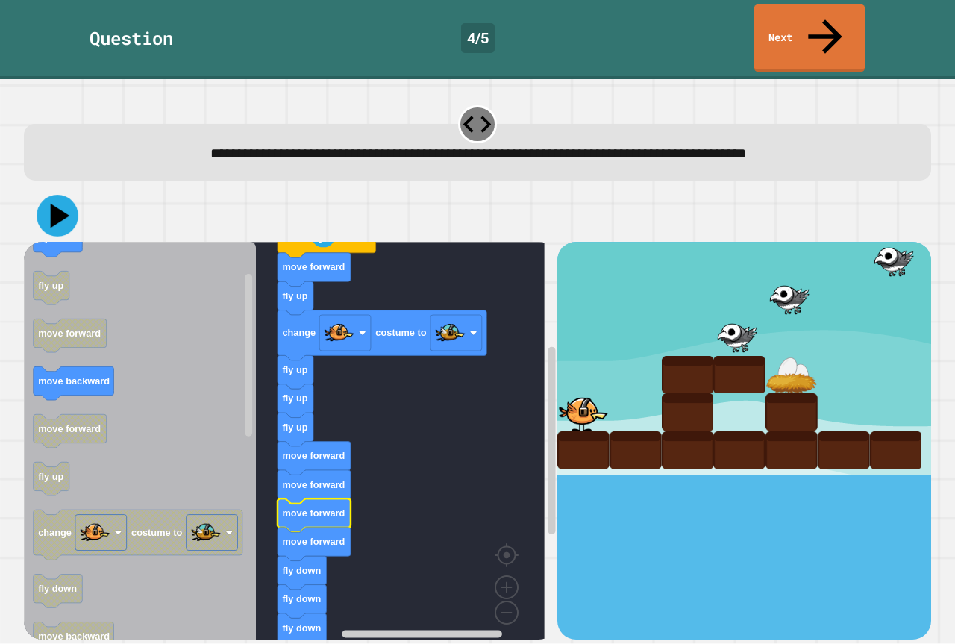
click at [70, 195] on icon at bounding box center [58, 216] width 42 height 42
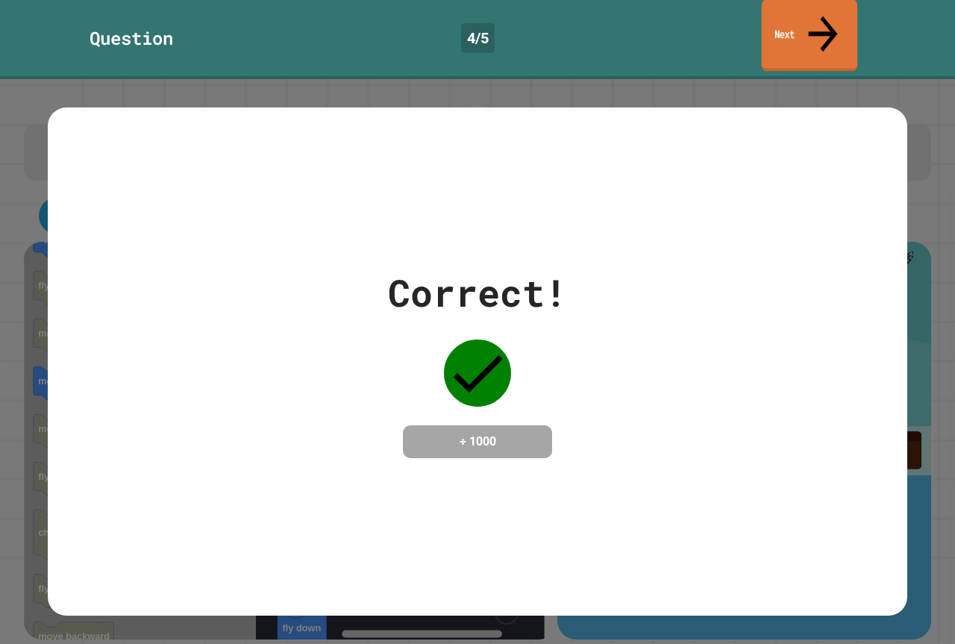
click at [847, 13] on link "Next" at bounding box center [810, 35] width 96 height 72
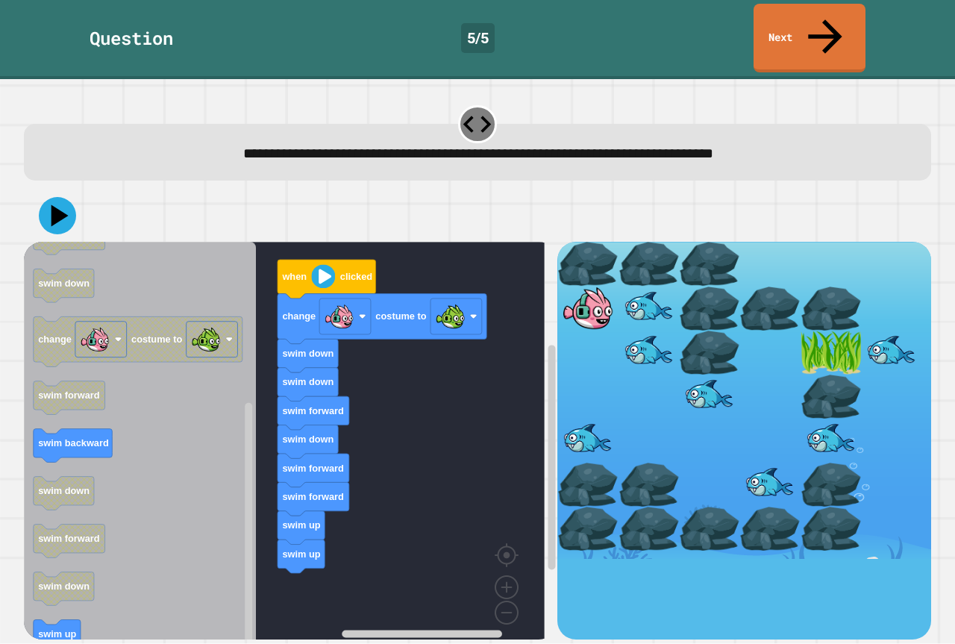
click at [148, 584] on icon "when clicked swim forward swim backward swim up swim up swim forward swim down …" at bounding box center [140, 446] width 232 height 409
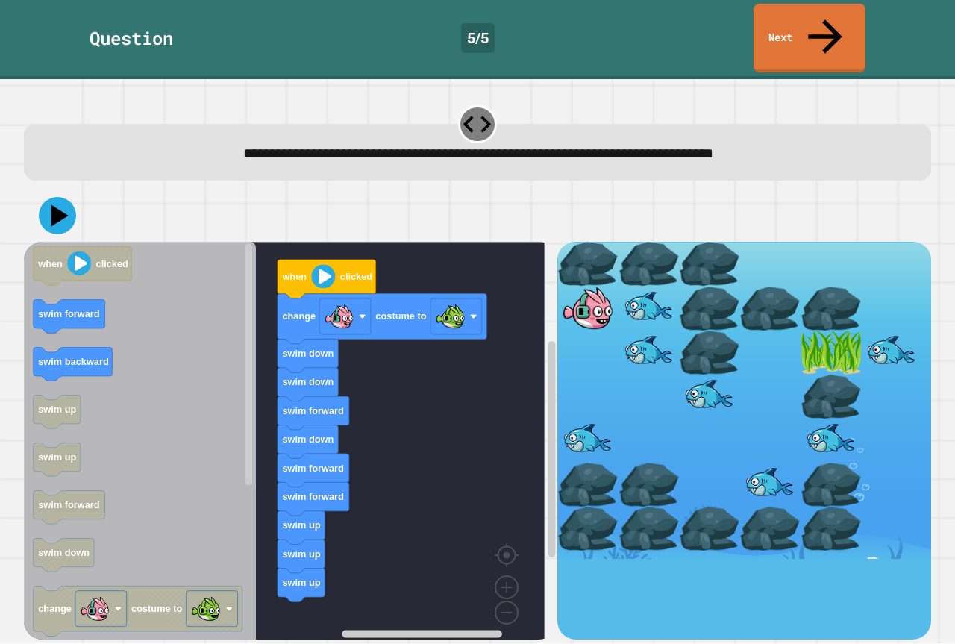
click at [257, 581] on div "when clicked change costume to swim down swim down swim forward swim down swim …" at bounding box center [291, 440] width 534 height 397
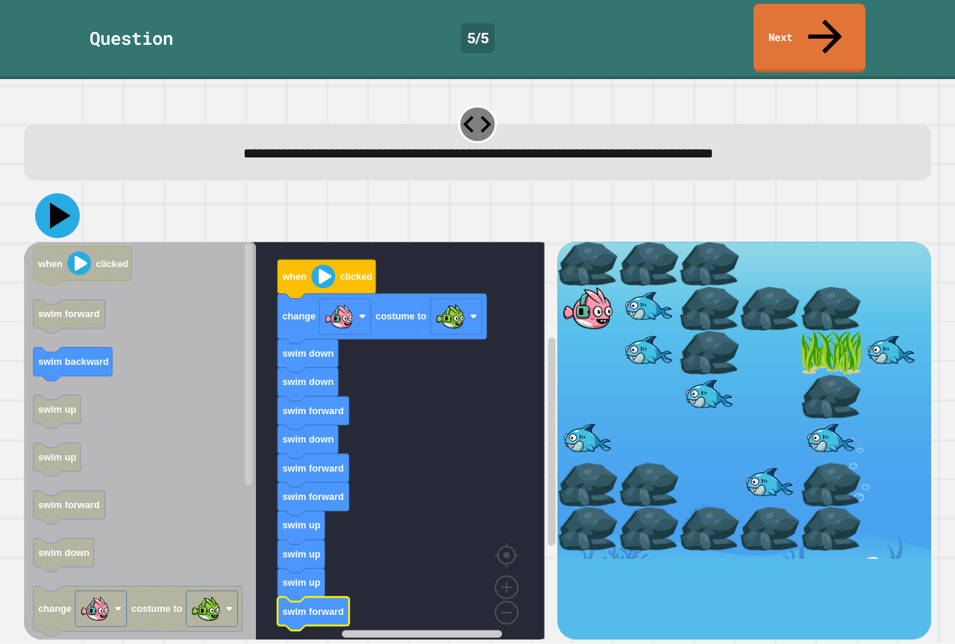
click at [56, 203] on icon at bounding box center [60, 216] width 21 height 26
click at [60, 203] on icon at bounding box center [60, 216] width 21 height 26
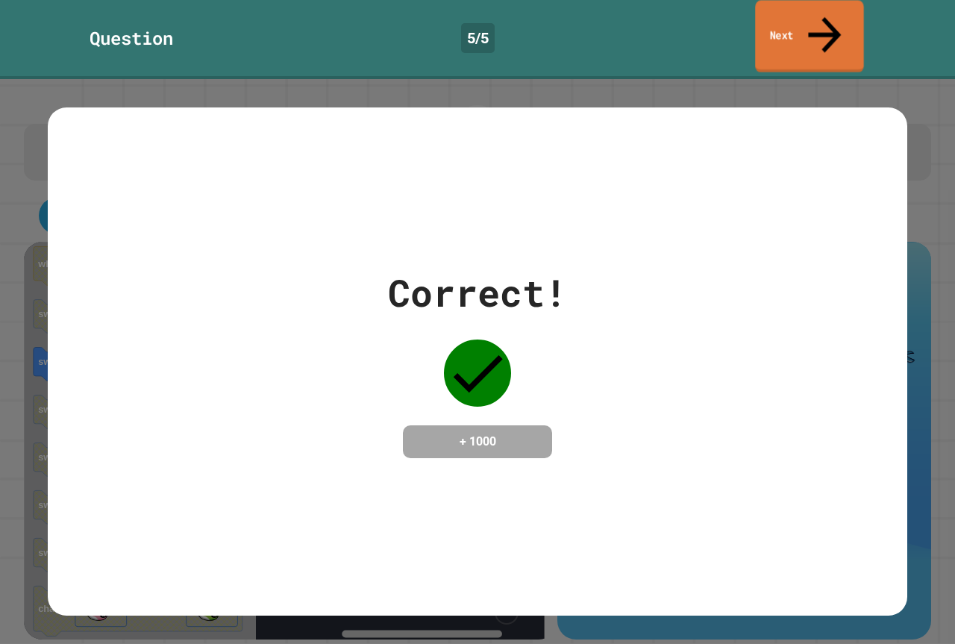
click at [846, 26] on link "Next" at bounding box center [809, 36] width 108 height 72
